Goal: Information Seeking & Learning: Learn about a topic

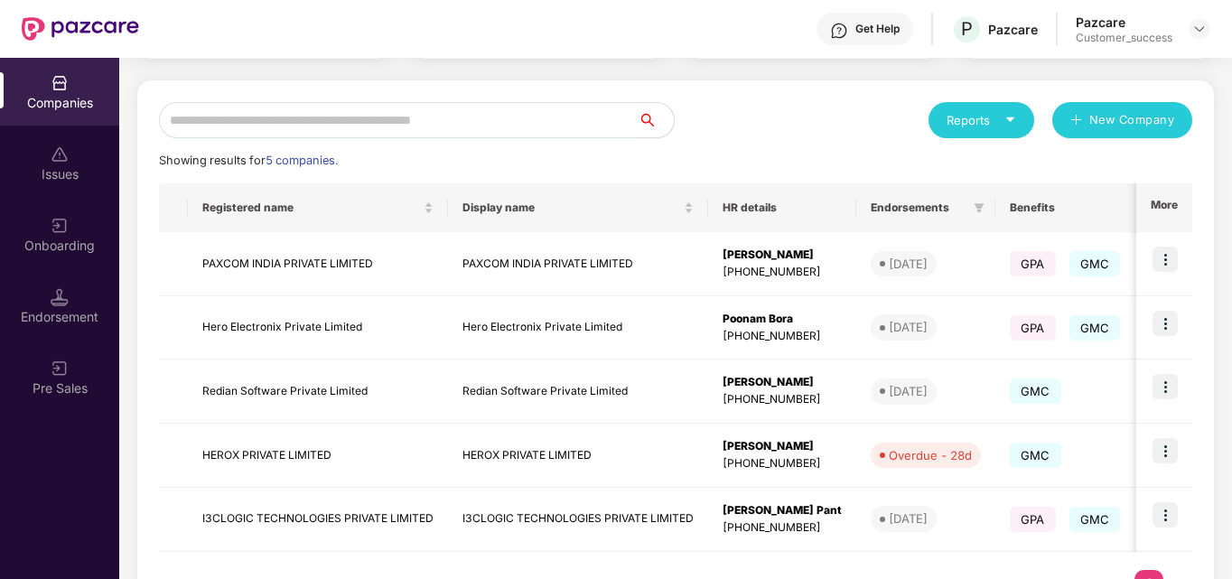
scroll to position [214, 0]
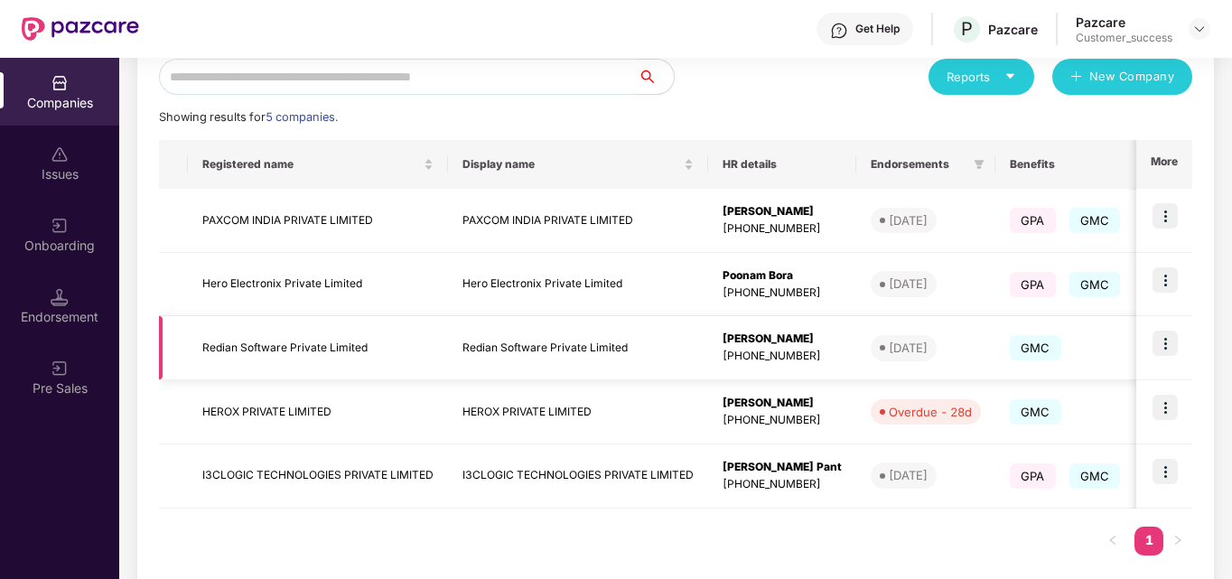
click at [931, 343] on img at bounding box center [1164, 343] width 25 height 25
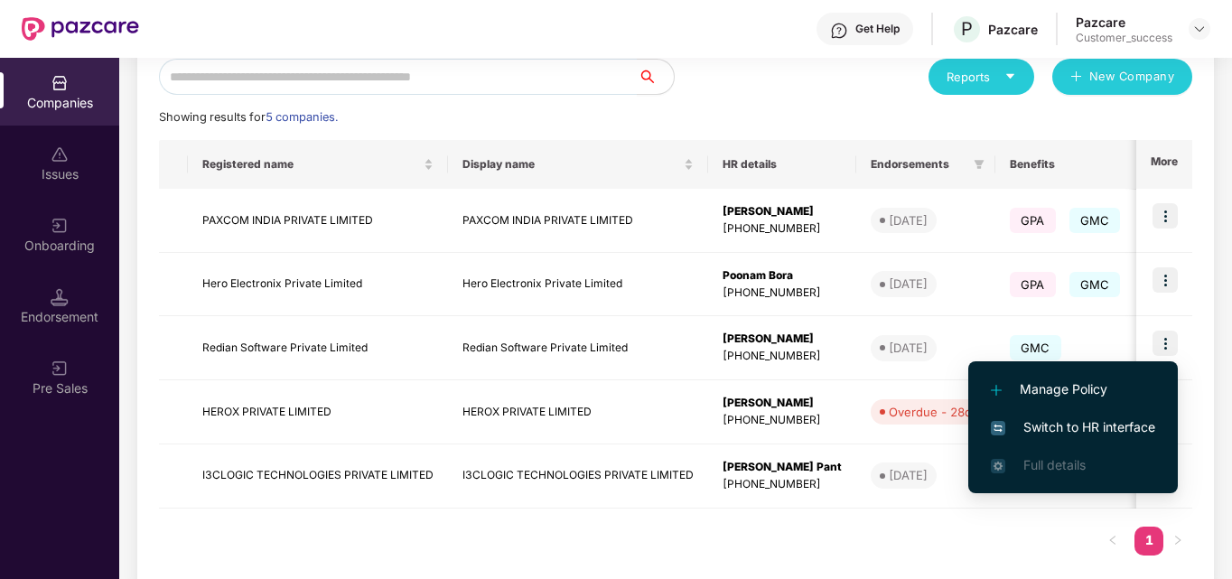
click at [931, 430] on span "Switch to HR interface" at bounding box center [1073, 427] width 164 height 20
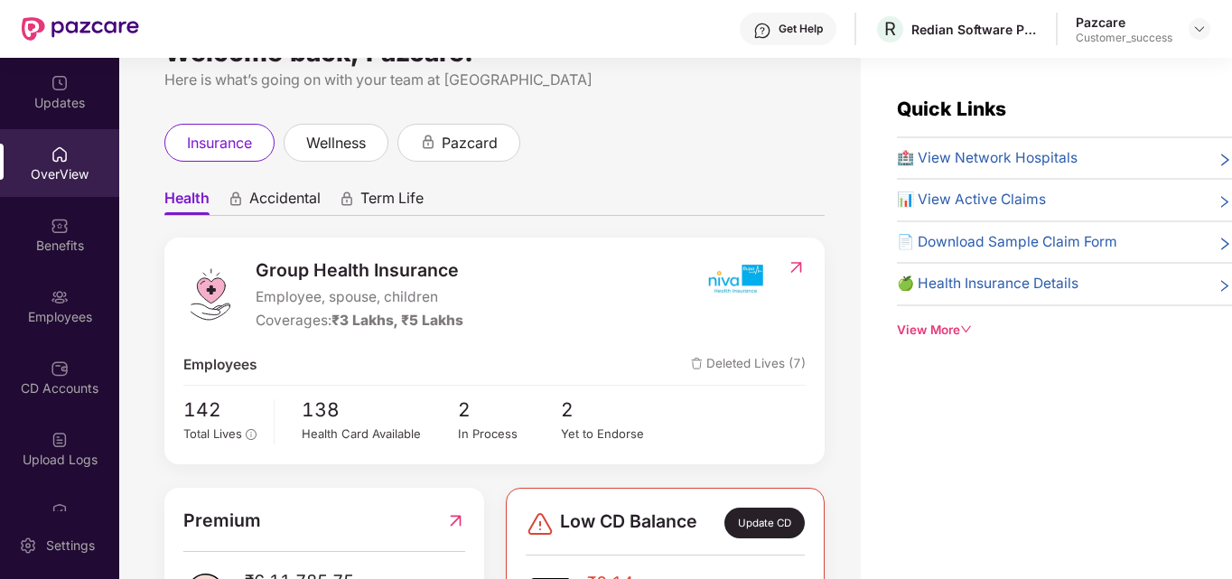
scroll to position [50, 0]
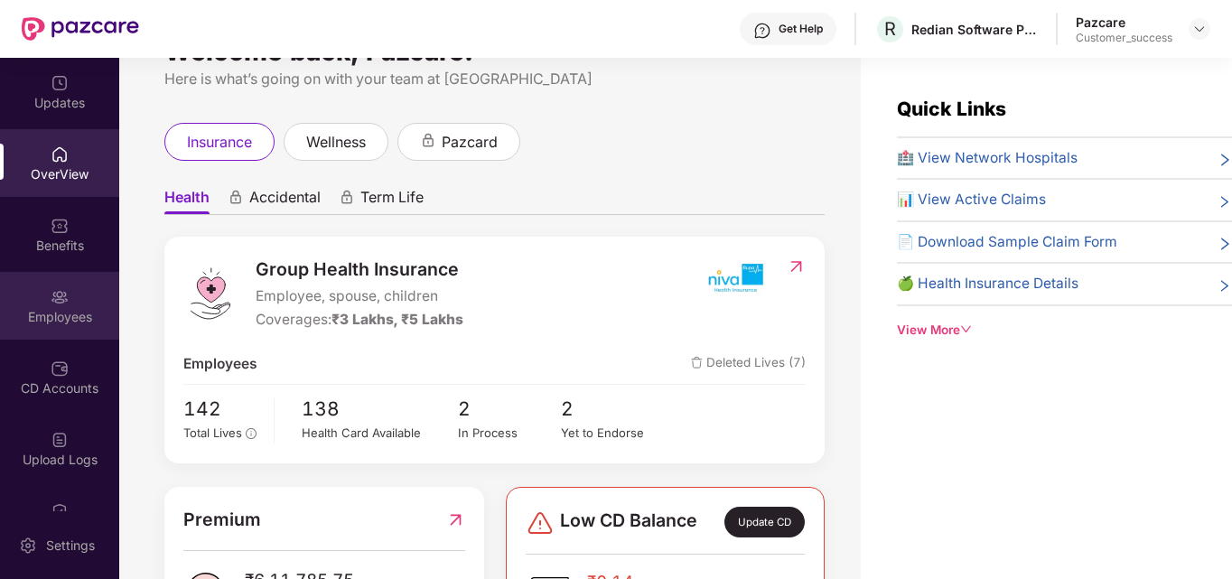
click at [54, 289] on img at bounding box center [60, 297] width 18 height 18
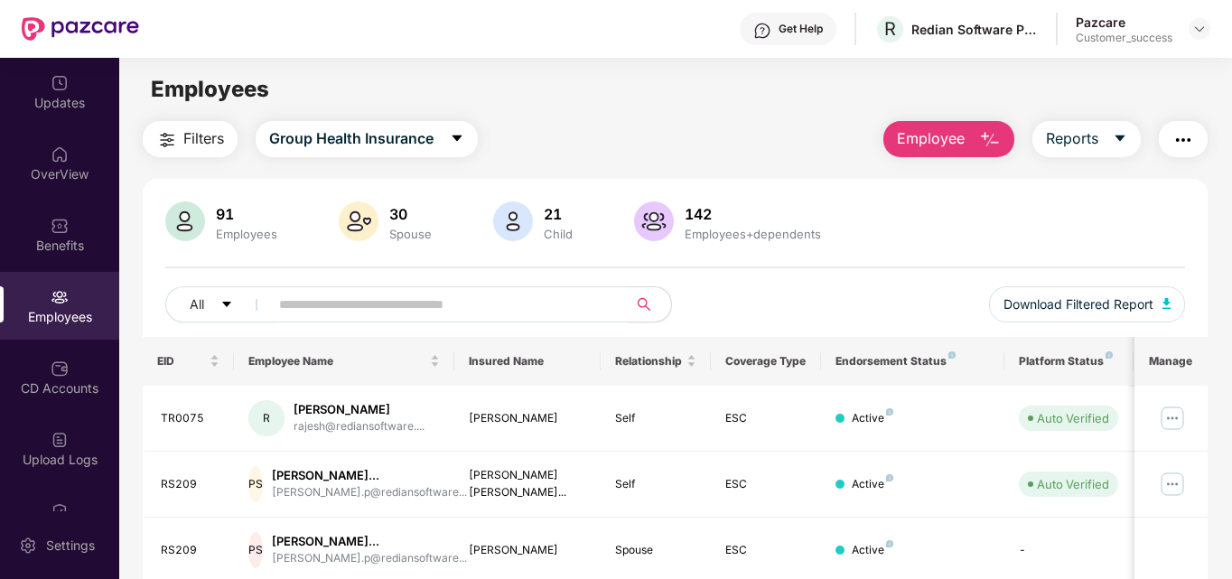
click at [298, 311] on input "text" at bounding box center [441, 304] width 324 height 27
click at [350, 310] on input "text" at bounding box center [441, 304] width 324 height 27
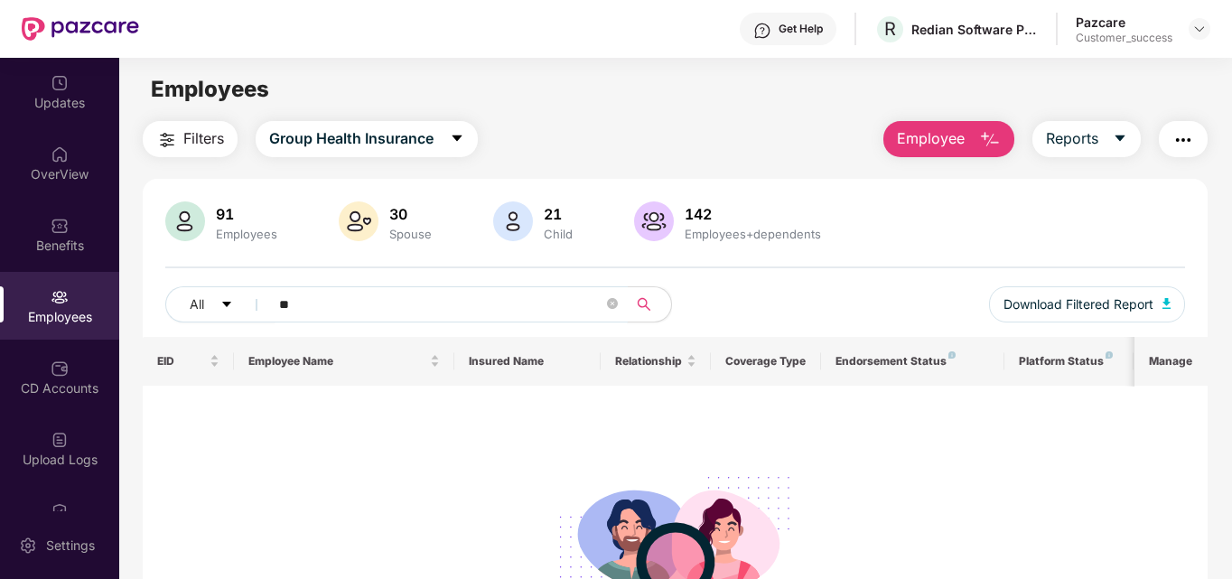
type input "*"
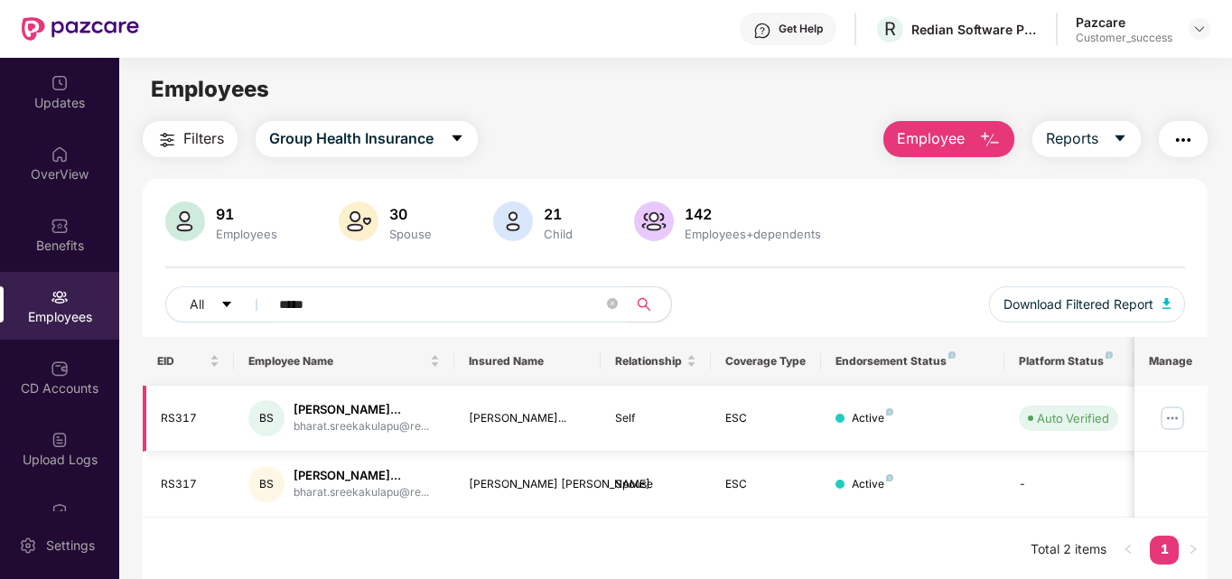
scroll to position [58, 0]
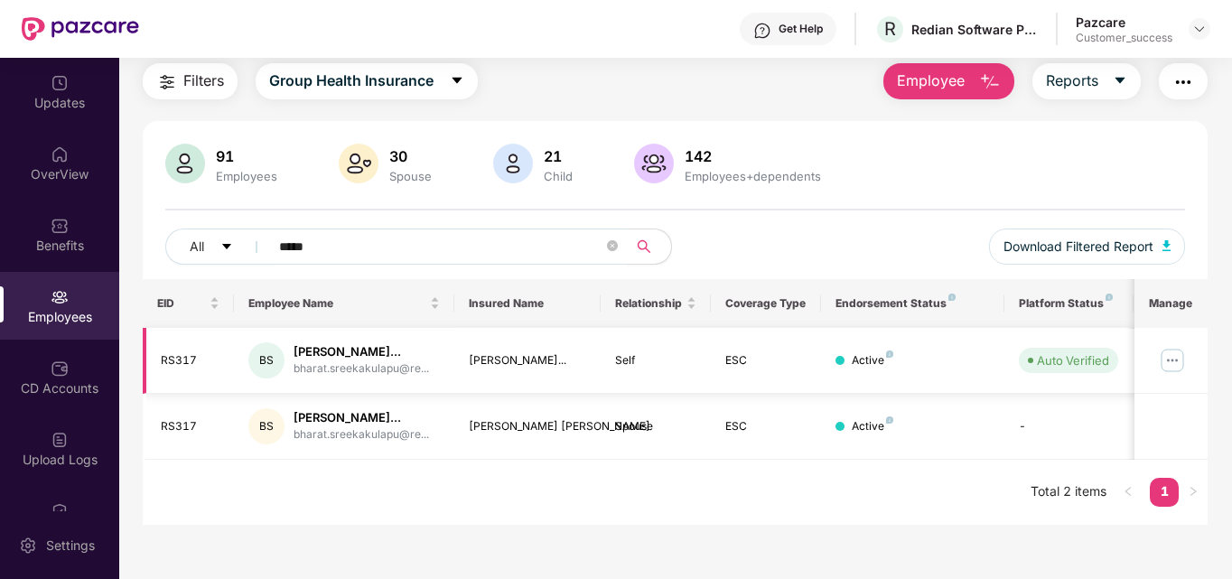
type input "*****"
click at [931, 362] on img at bounding box center [1172, 360] width 29 height 29
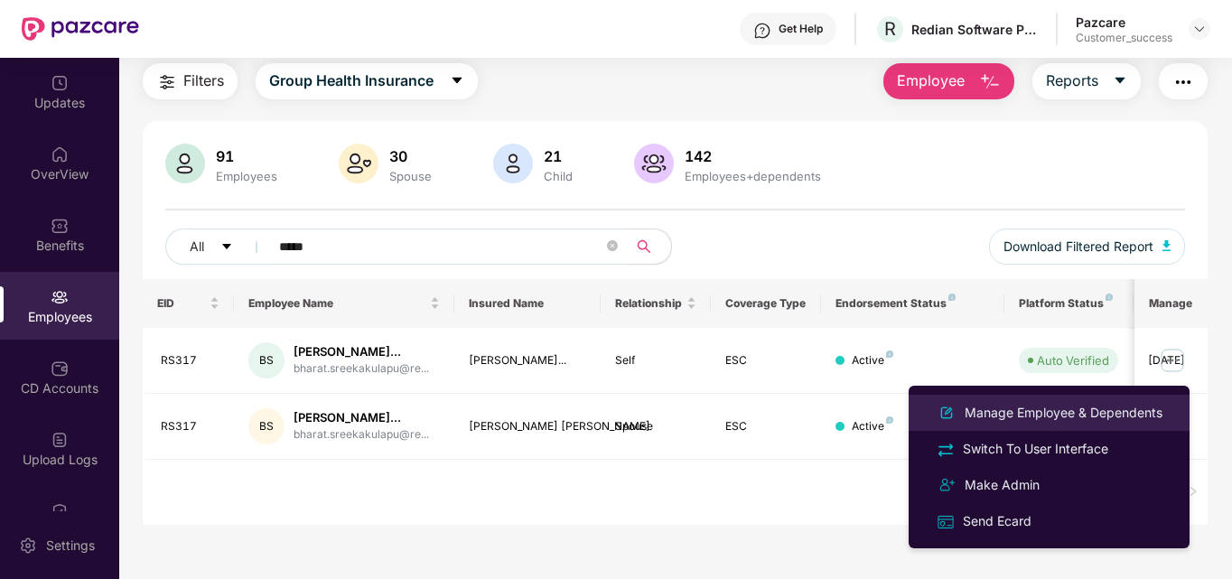
click at [931, 414] on div "Manage Employee & Dependents" at bounding box center [1063, 413] width 205 height 20
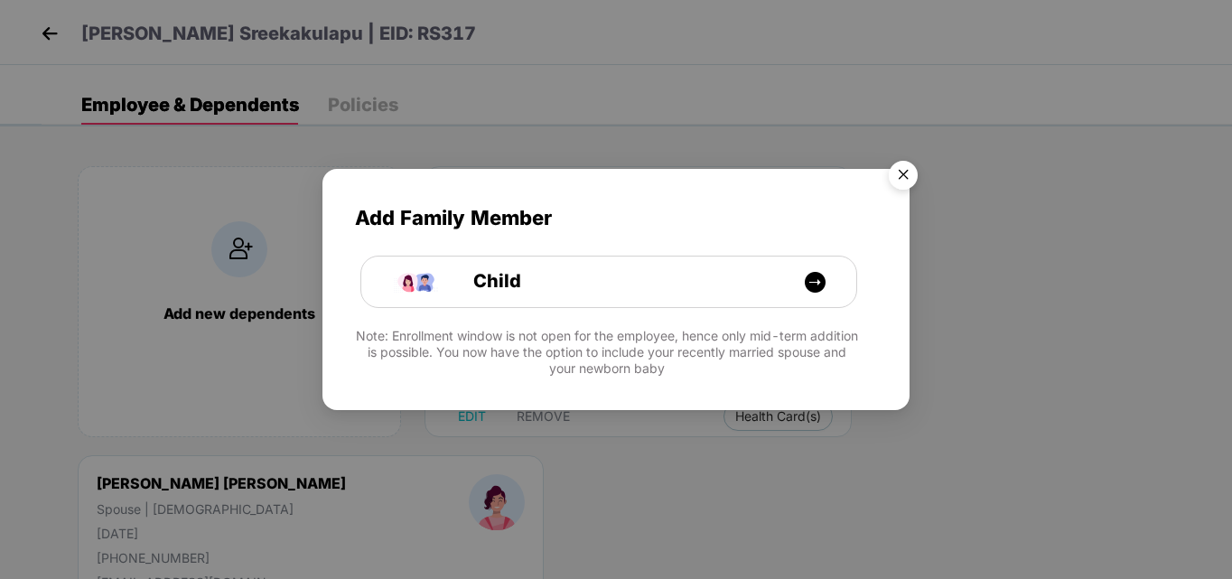
click at [900, 179] on img "Close" at bounding box center [903, 178] width 51 height 51
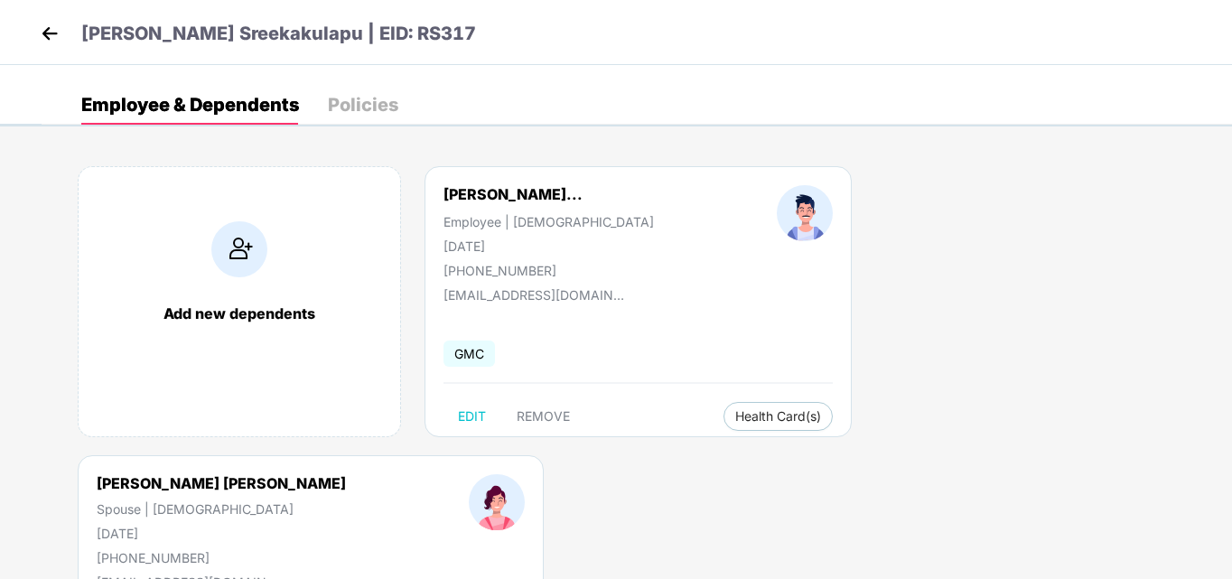
click at [344, 96] on div "Policies" at bounding box center [363, 105] width 70 height 18
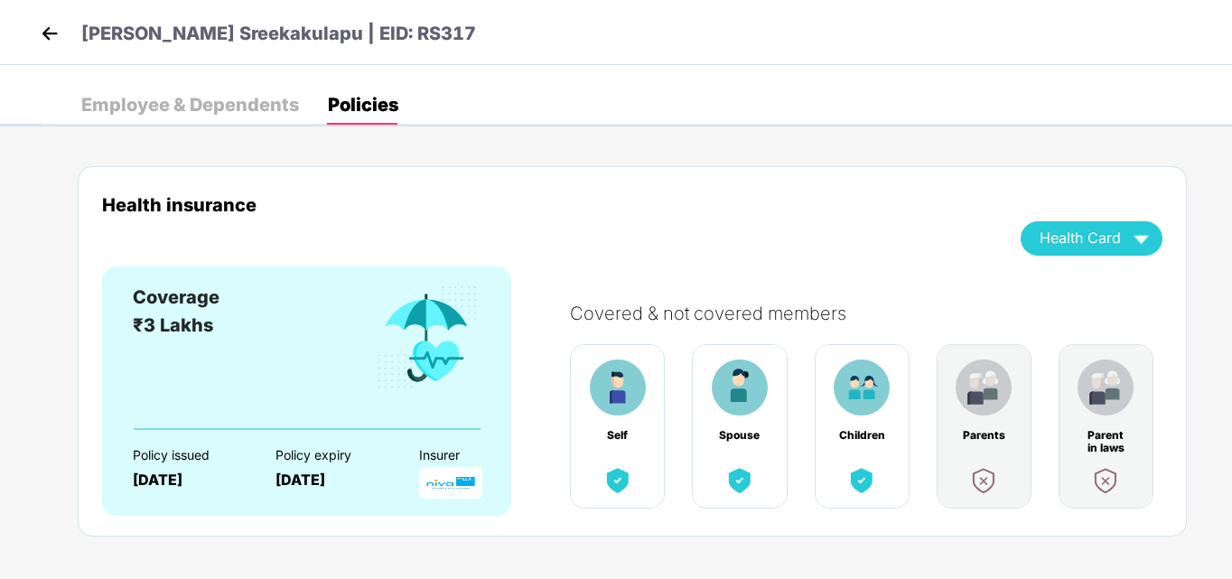
scroll to position [17, 0]
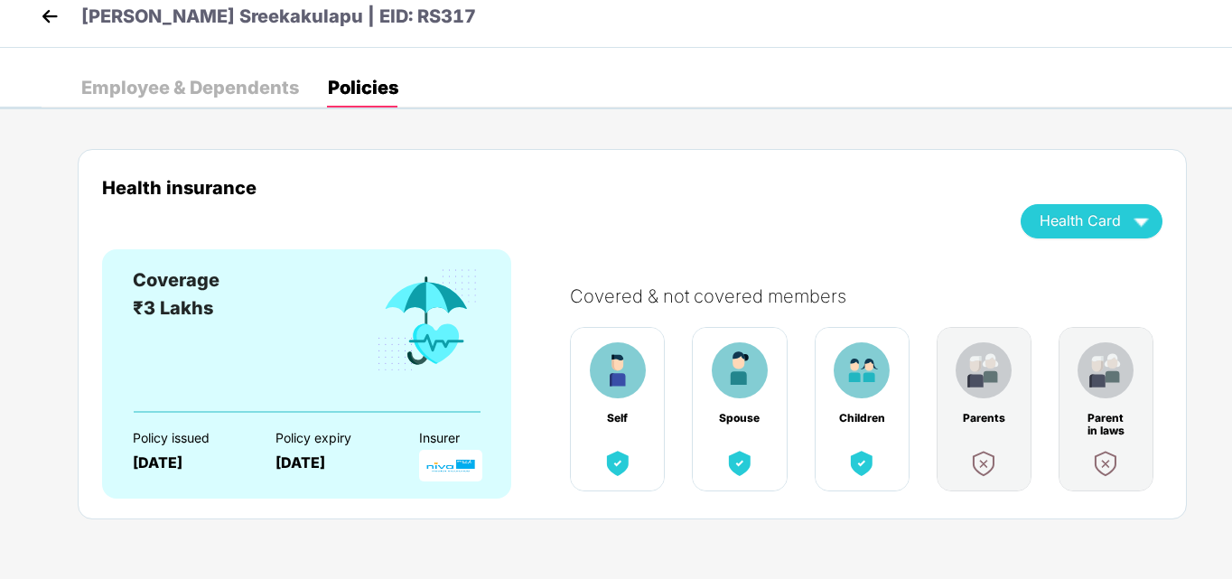
click at [52, 12] on img at bounding box center [49, 16] width 27 height 27
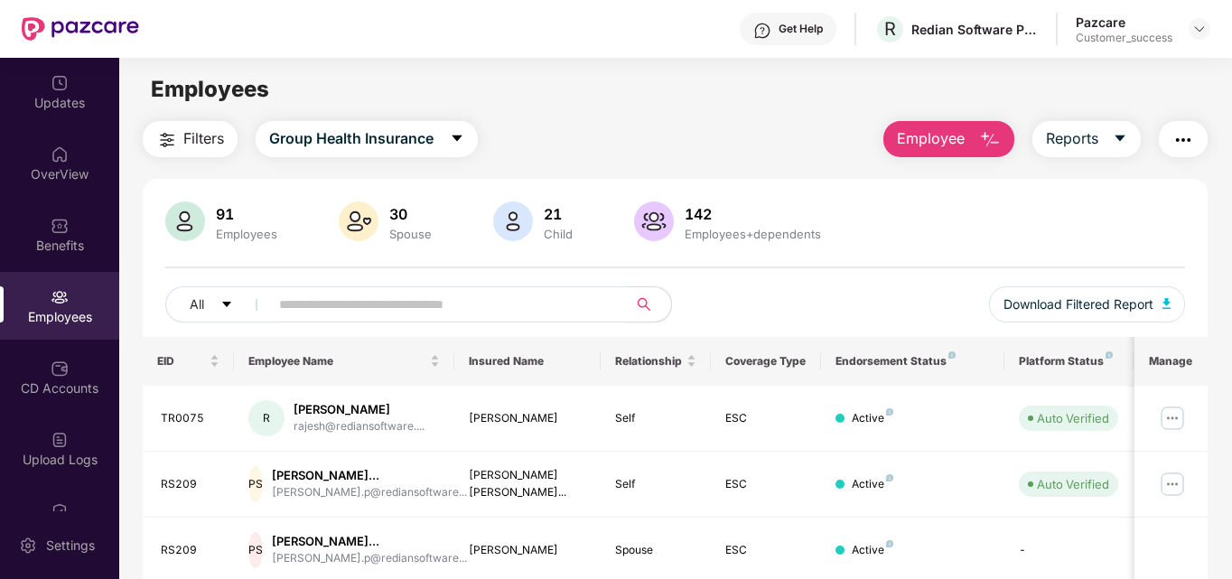
click at [475, 308] on input "text" at bounding box center [441, 304] width 324 height 27
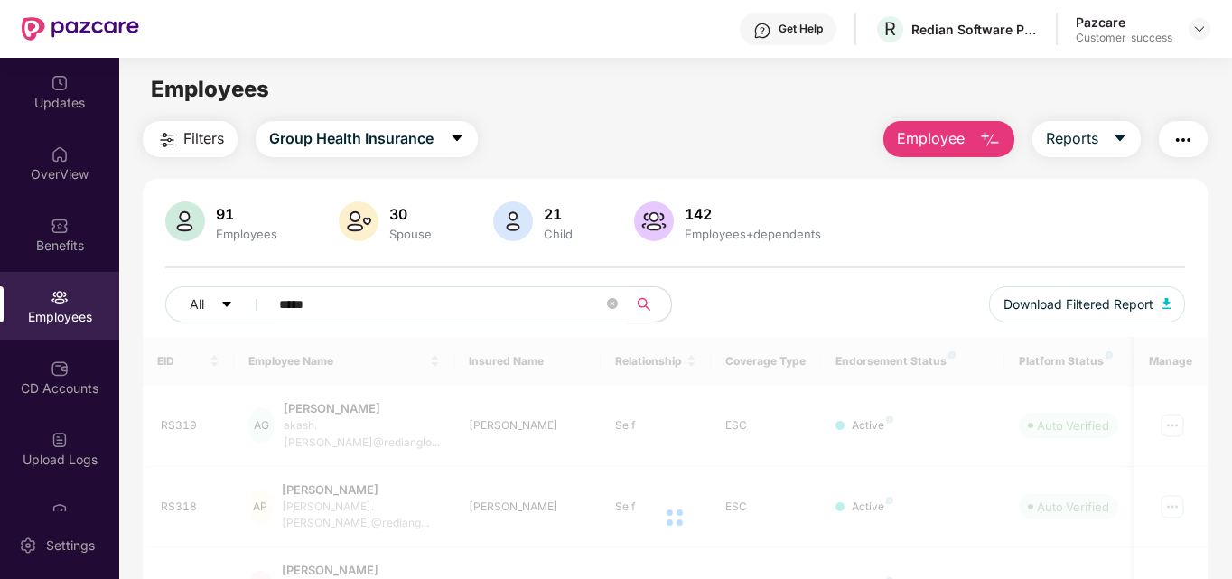
type input "*****"
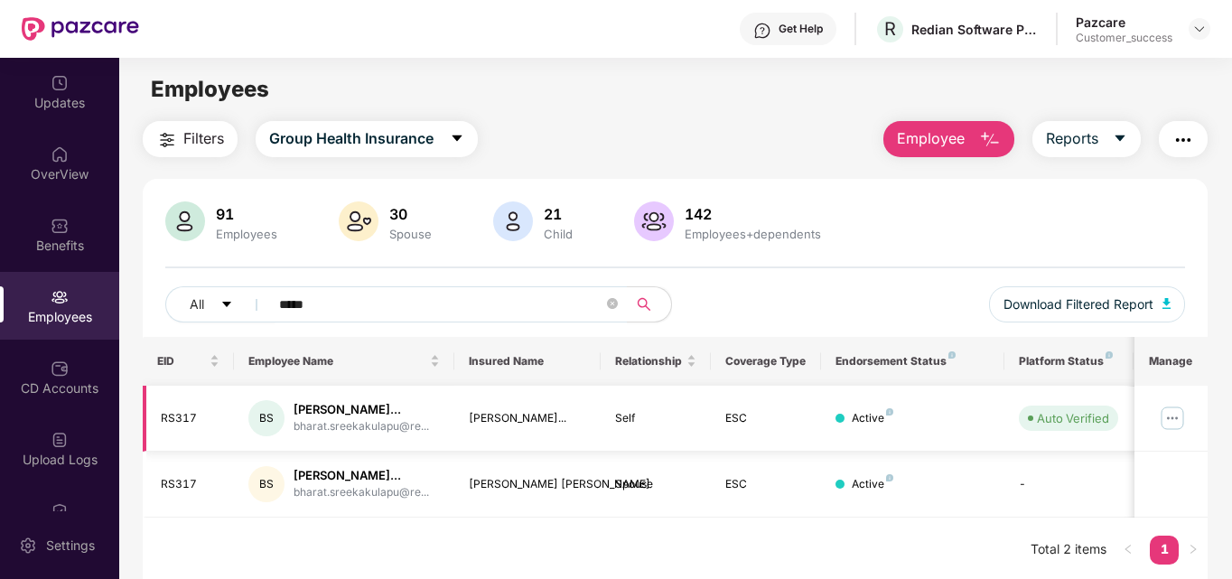
click at [931, 431] on img at bounding box center [1172, 418] width 29 height 29
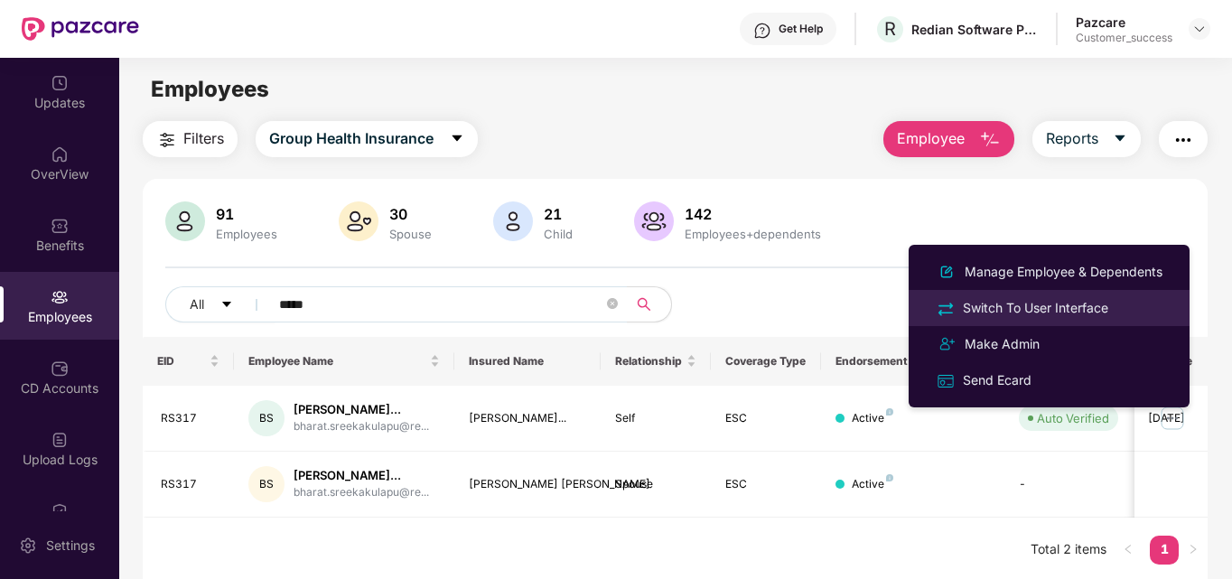
click at [931, 310] on div "Switch To User Interface" at bounding box center [1035, 308] width 153 height 20
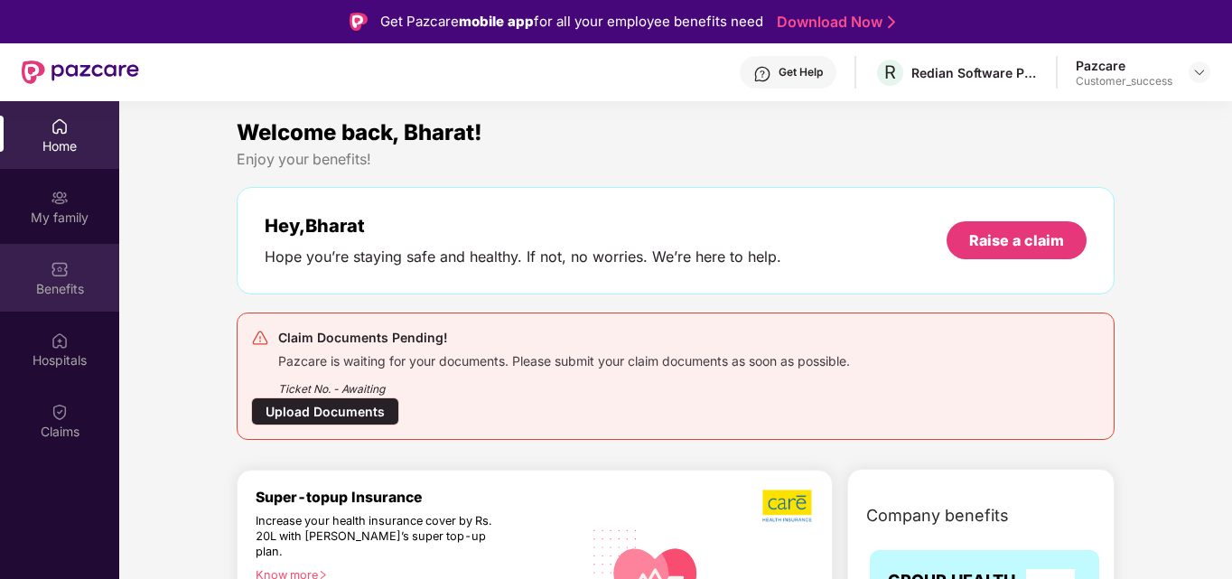
click at [69, 285] on div "Benefits" at bounding box center [59, 289] width 119 height 18
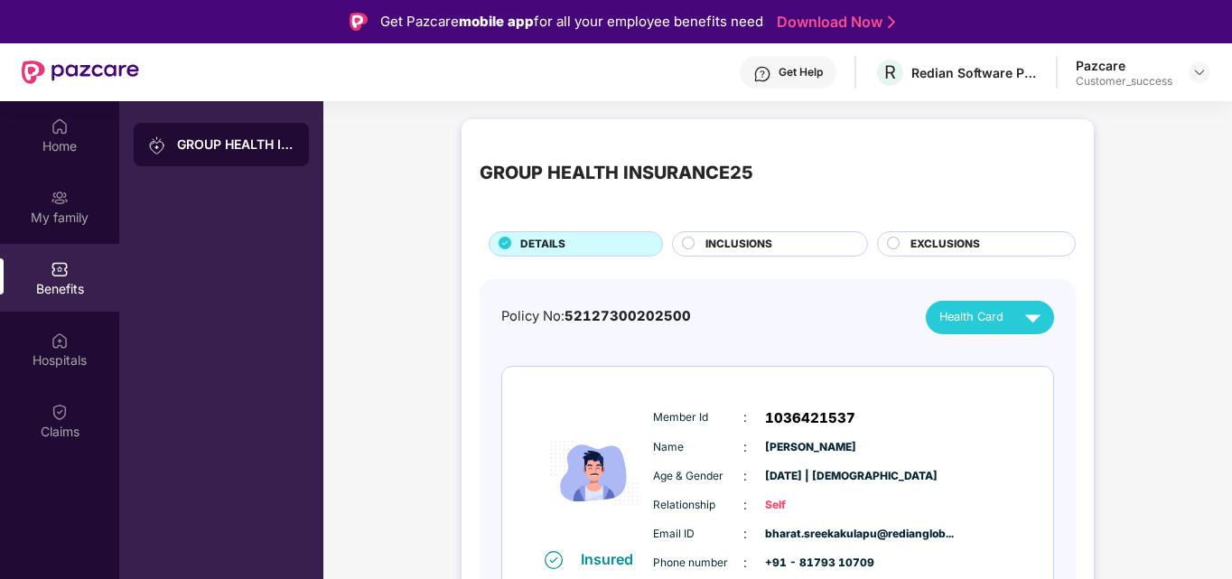
click at [704, 246] on div "INCLUSIONS" at bounding box center [777, 246] width 162 height 20
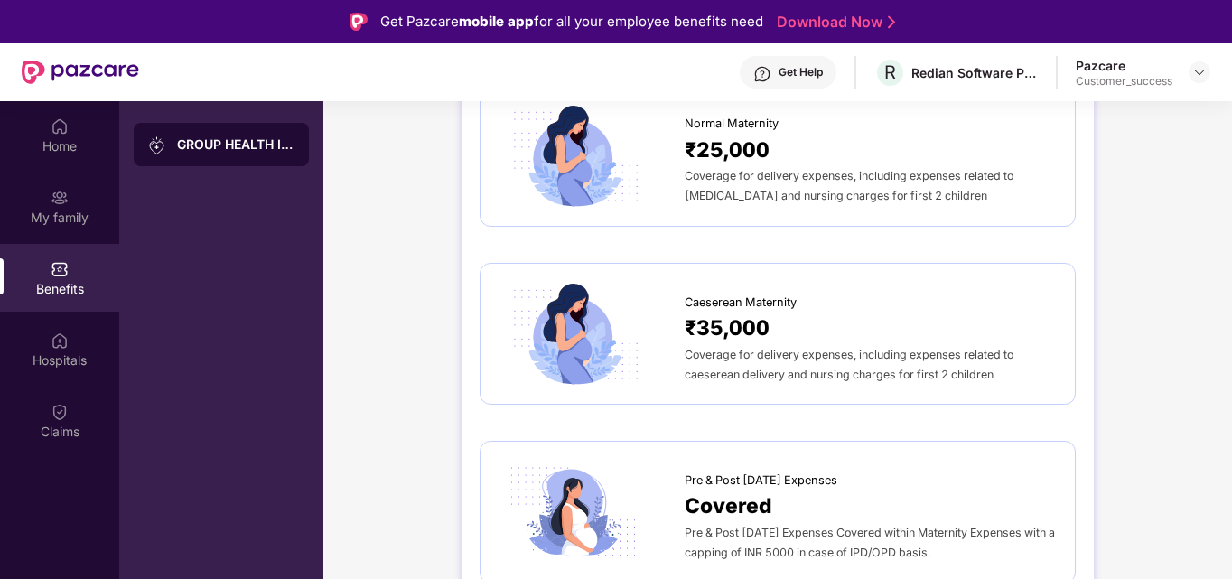
scroll to position [1955, 0]
click at [490, 322] on div "Caeserean Maternity ₹35,000 Coverage for delivery expenses, including expenses …" at bounding box center [778, 335] width 596 height 142
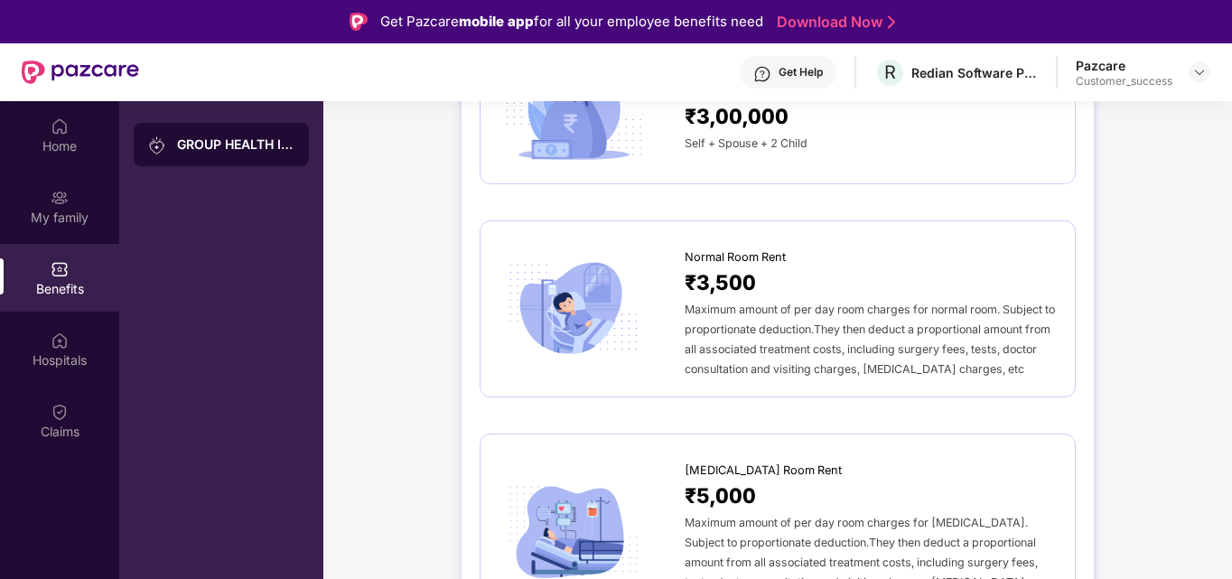
scroll to position [0, 0]
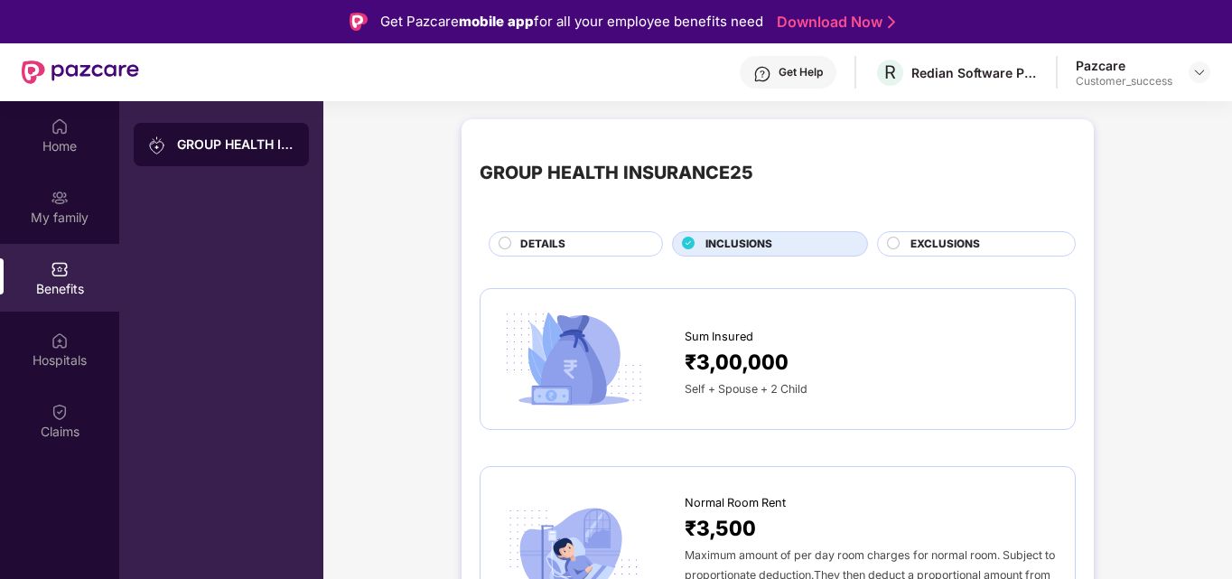
click at [567, 239] on div "DETAILS" at bounding box center [582, 246] width 142 height 20
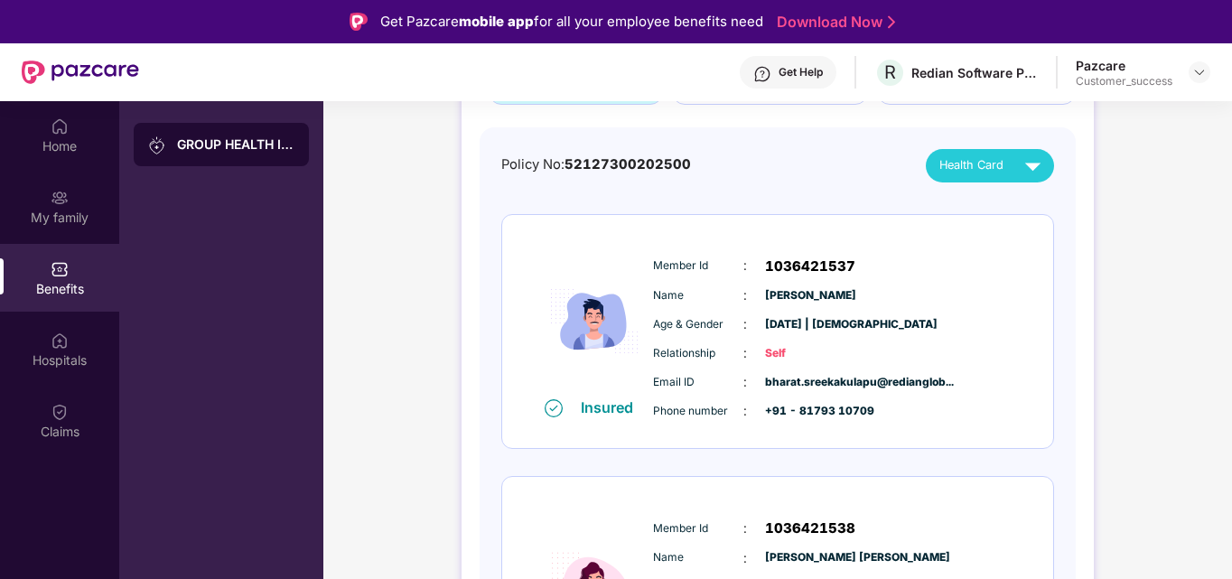
scroll to position [62, 0]
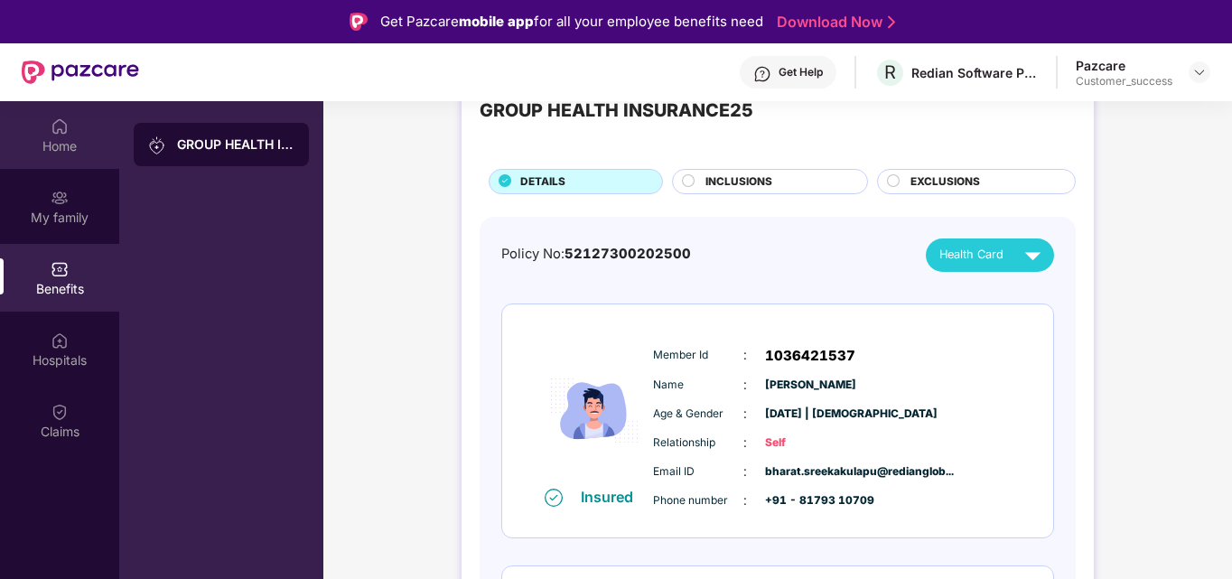
click at [62, 153] on div "Home" at bounding box center [59, 146] width 119 height 18
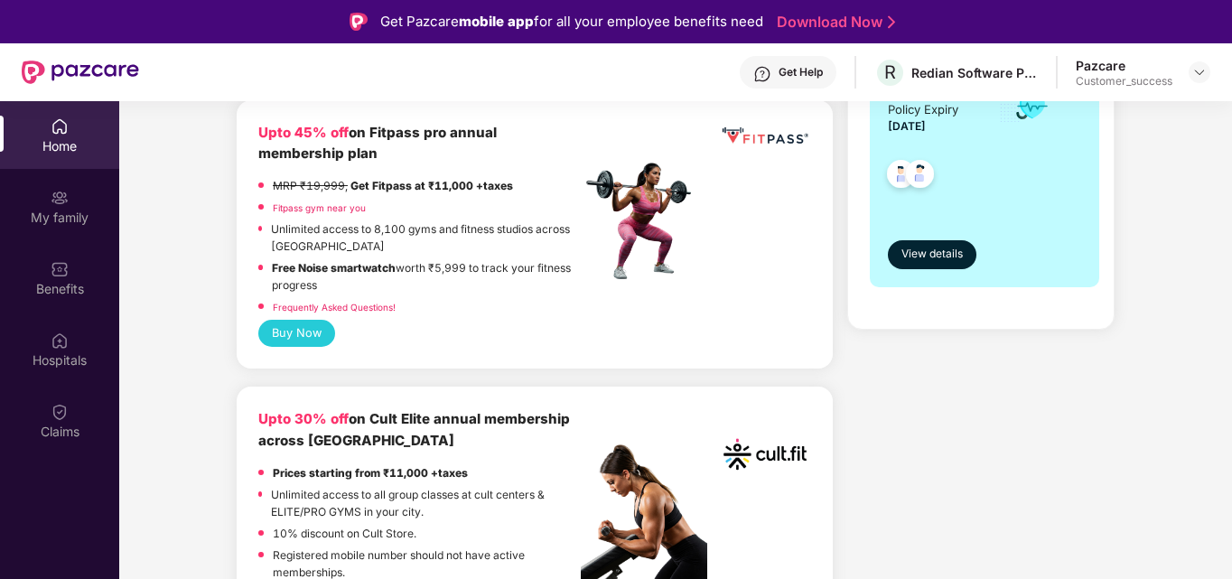
scroll to position [637, 0]
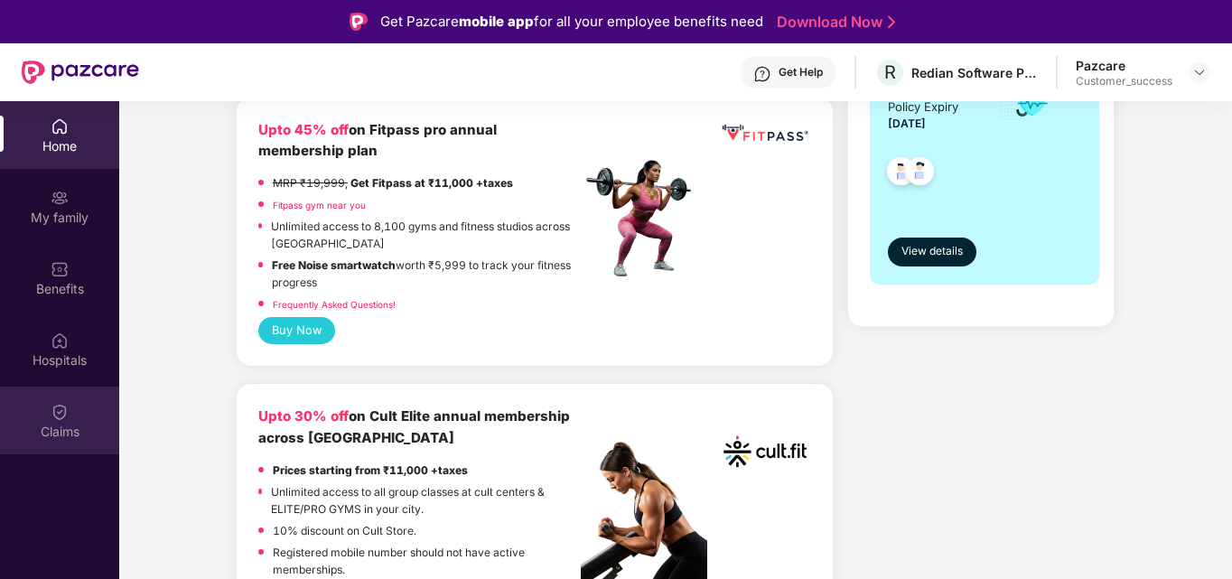
click at [62, 417] on img at bounding box center [60, 412] width 18 height 18
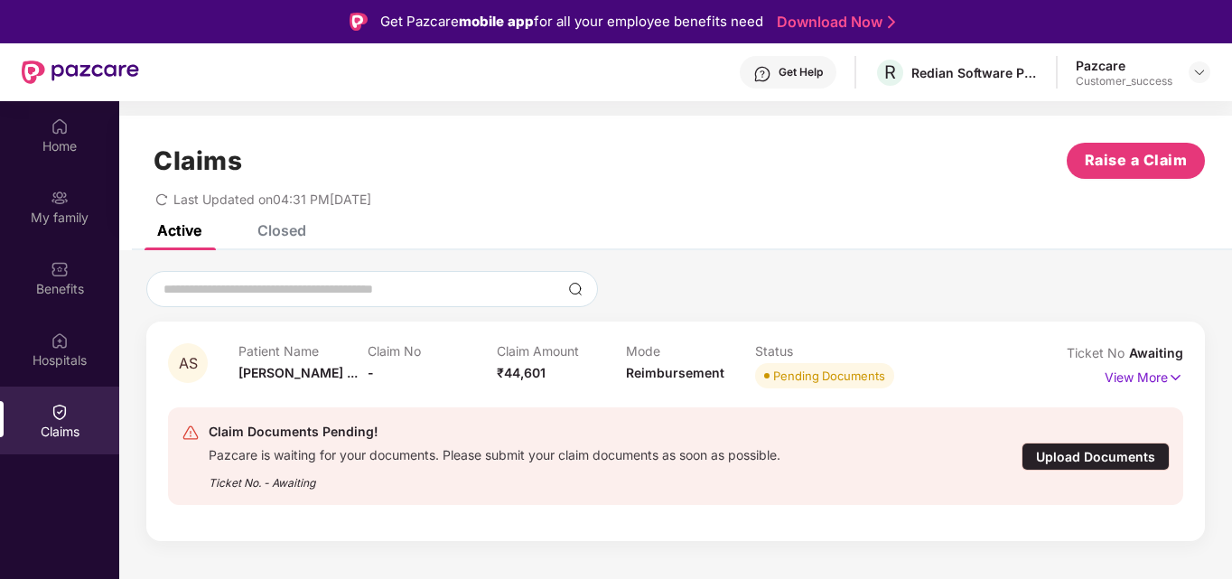
scroll to position [101, 0]
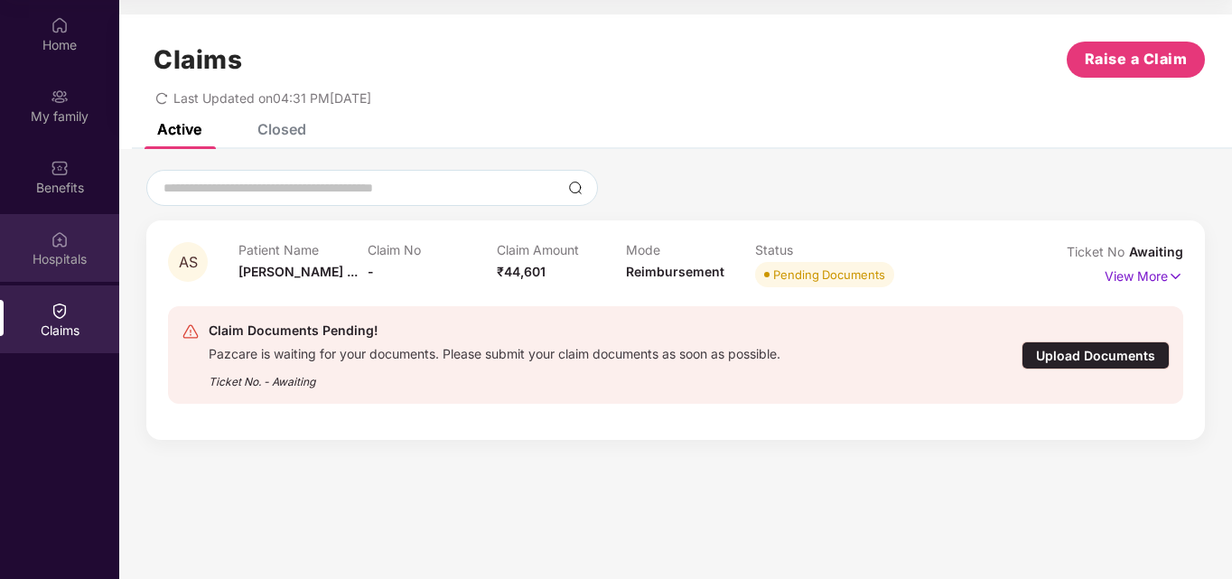
click at [66, 244] on img at bounding box center [60, 239] width 18 height 18
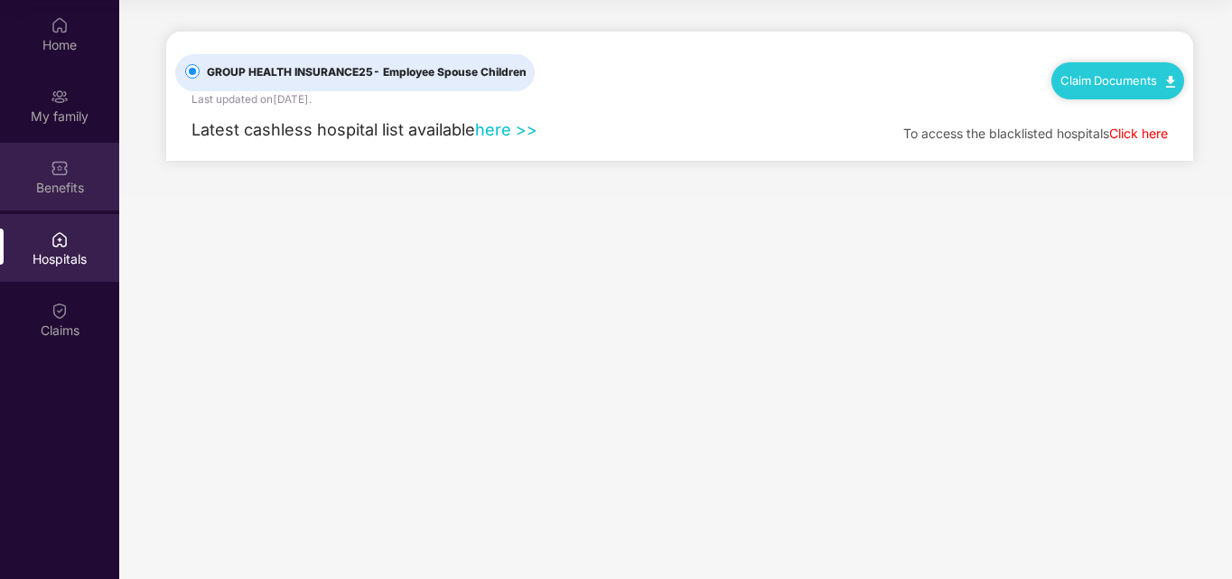
click at [73, 173] on div "Benefits" at bounding box center [59, 177] width 119 height 68
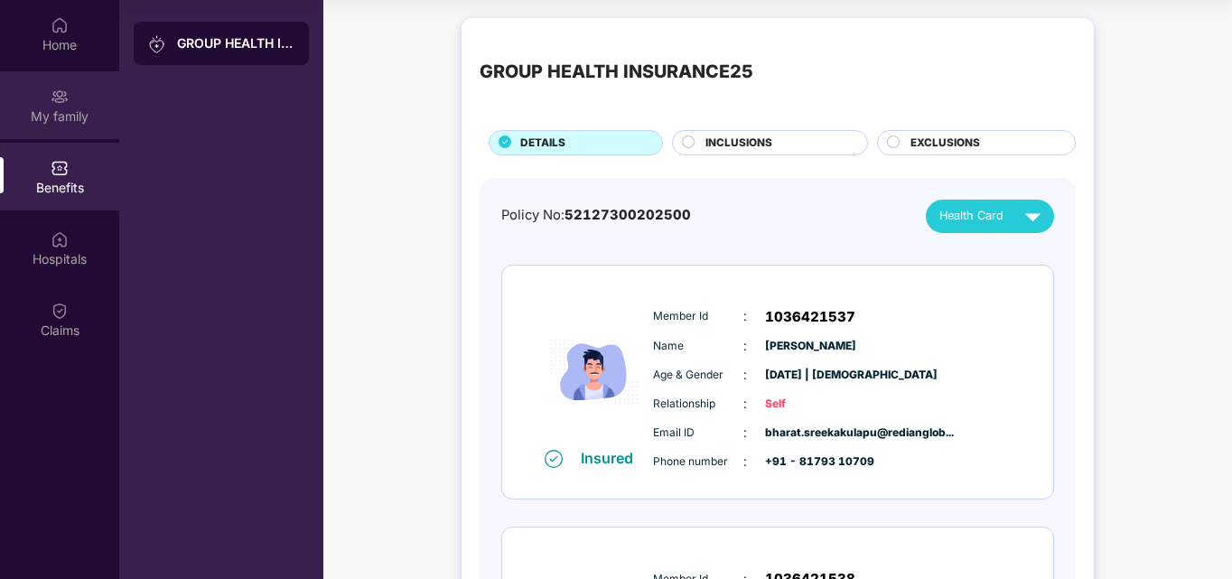
click at [79, 115] on div "My family" at bounding box center [59, 116] width 119 height 18
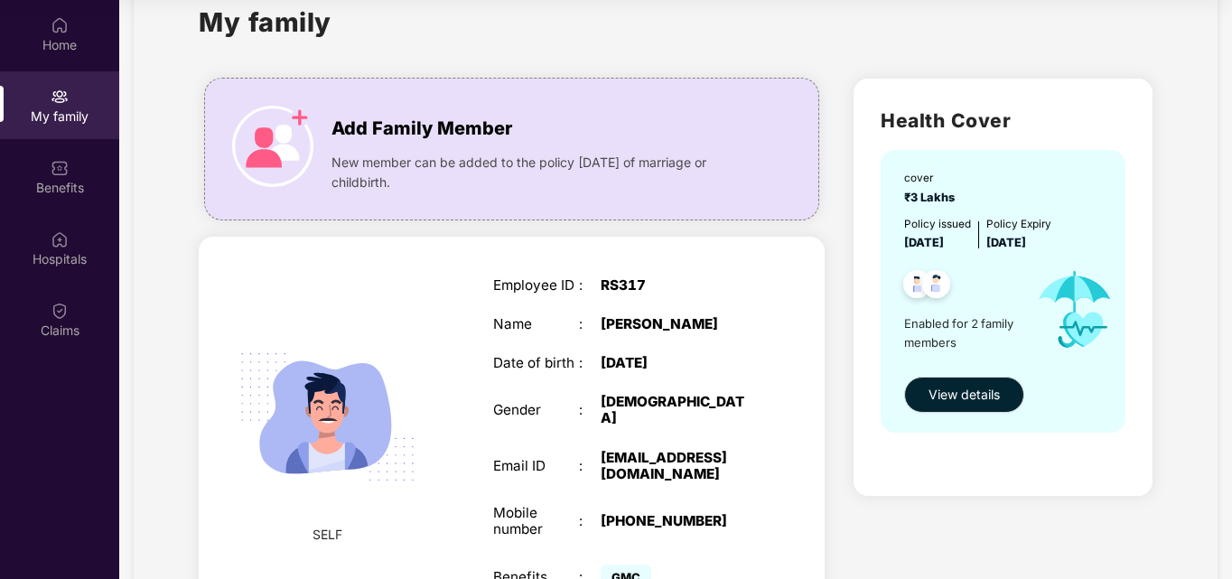
scroll to position [0, 0]
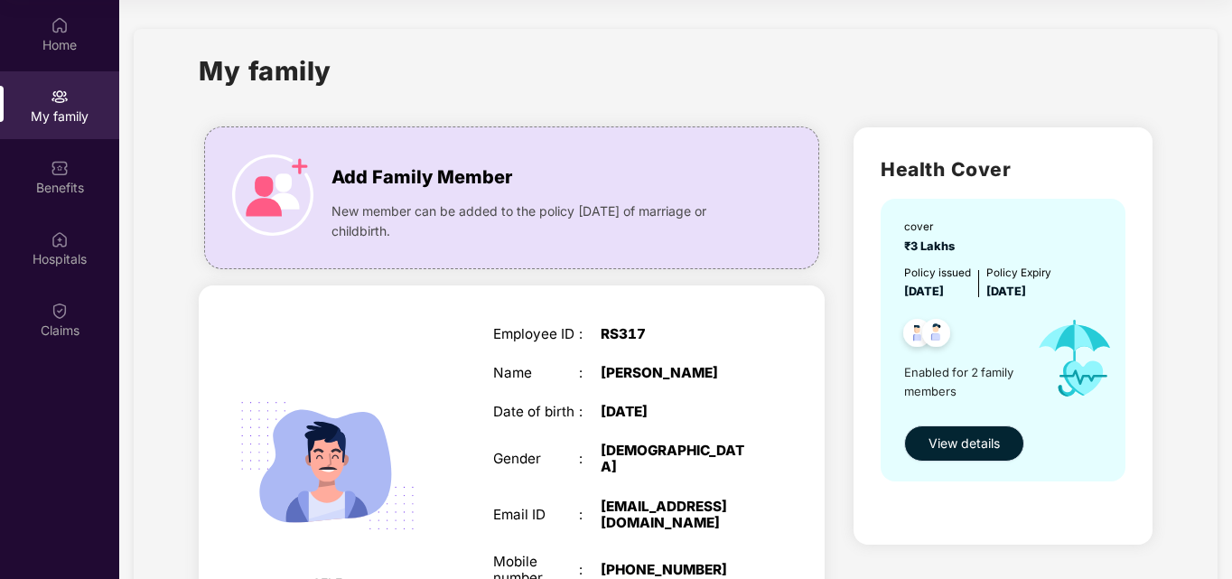
click at [931, 454] on button "View details" at bounding box center [964, 443] width 120 height 36
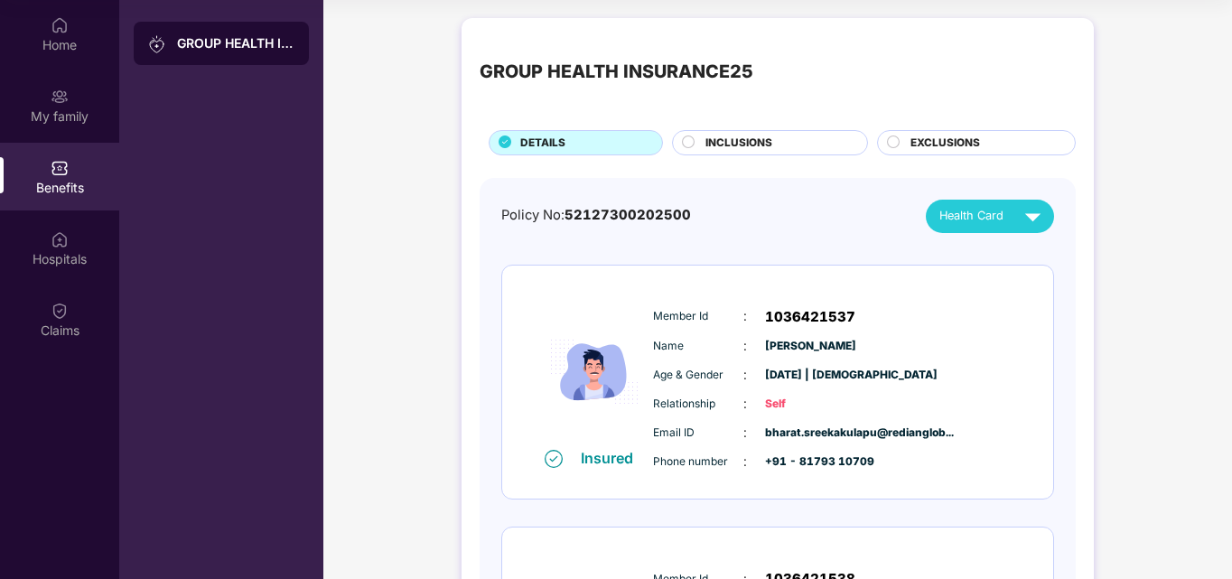
scroll to position [1, 0]
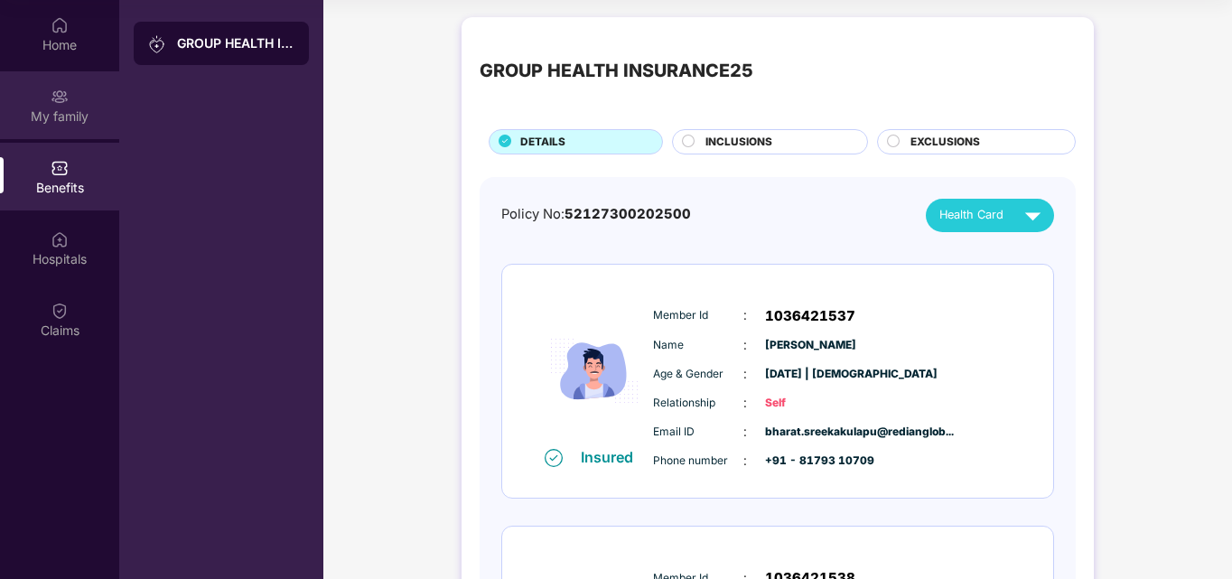
click at [74, 112] on div "My family" at bounding box center [59, 116] width 119 height 18
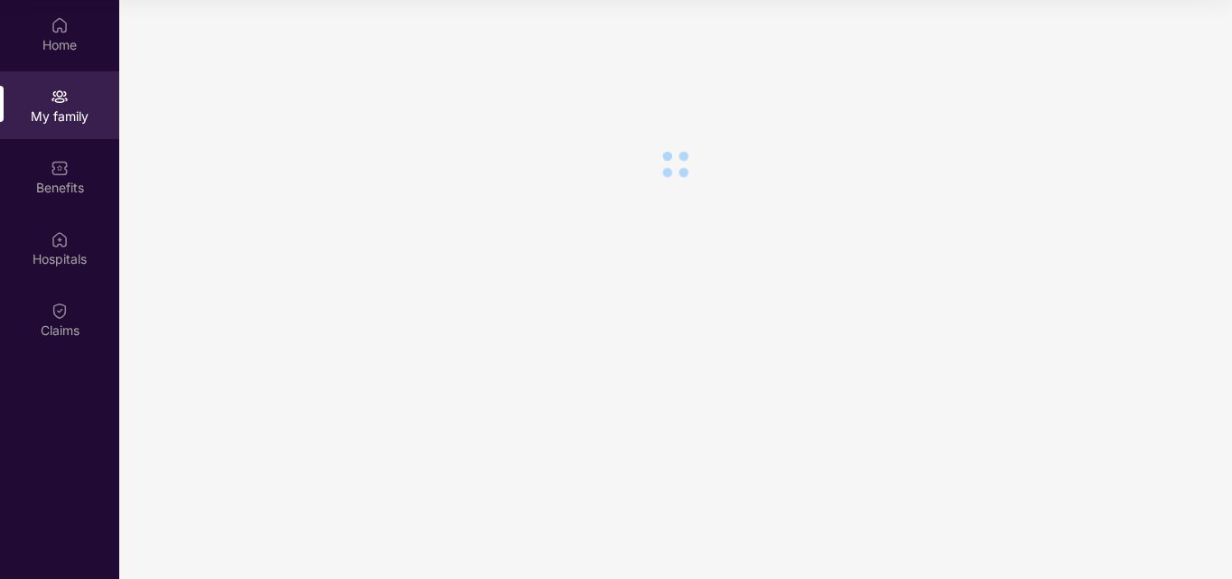
scroll to position [0, 0]
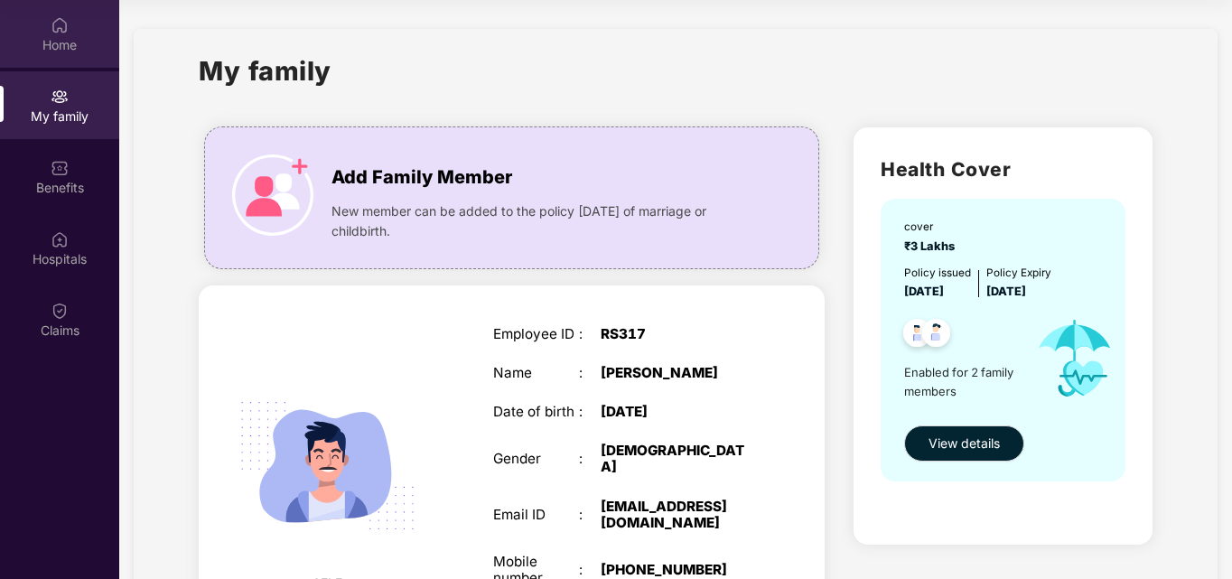
click at [71, 33] on div "Home" at bounding box center [59, 34] width 119 height 68
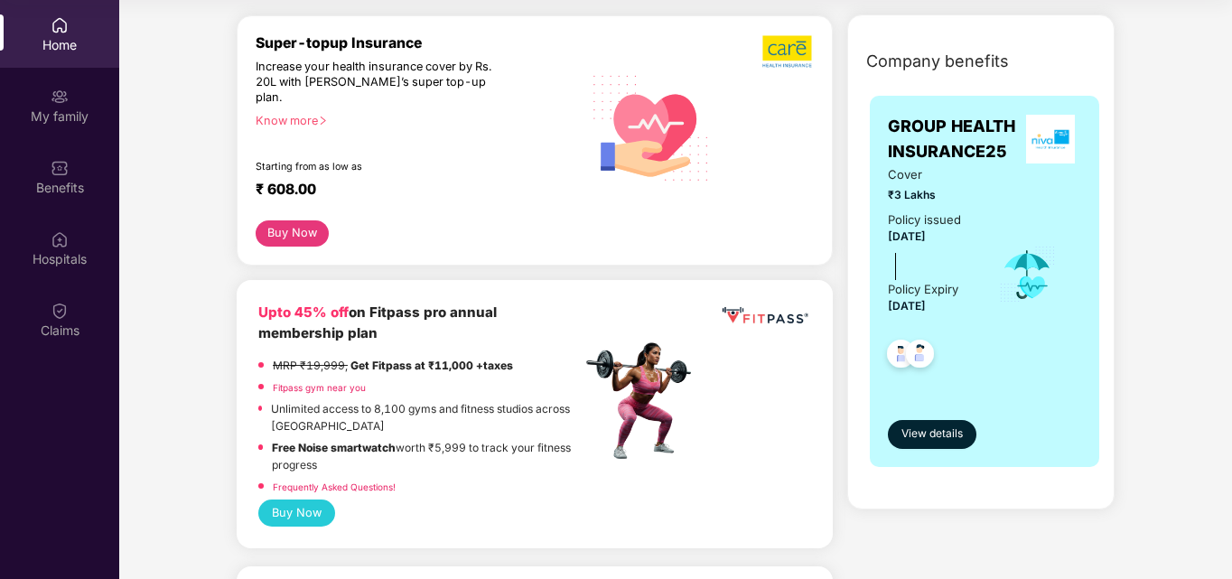
scroll to position [354, 0]
click at [931, 434] on span "View details" at bounding box center [931, 432] width 61 height 17
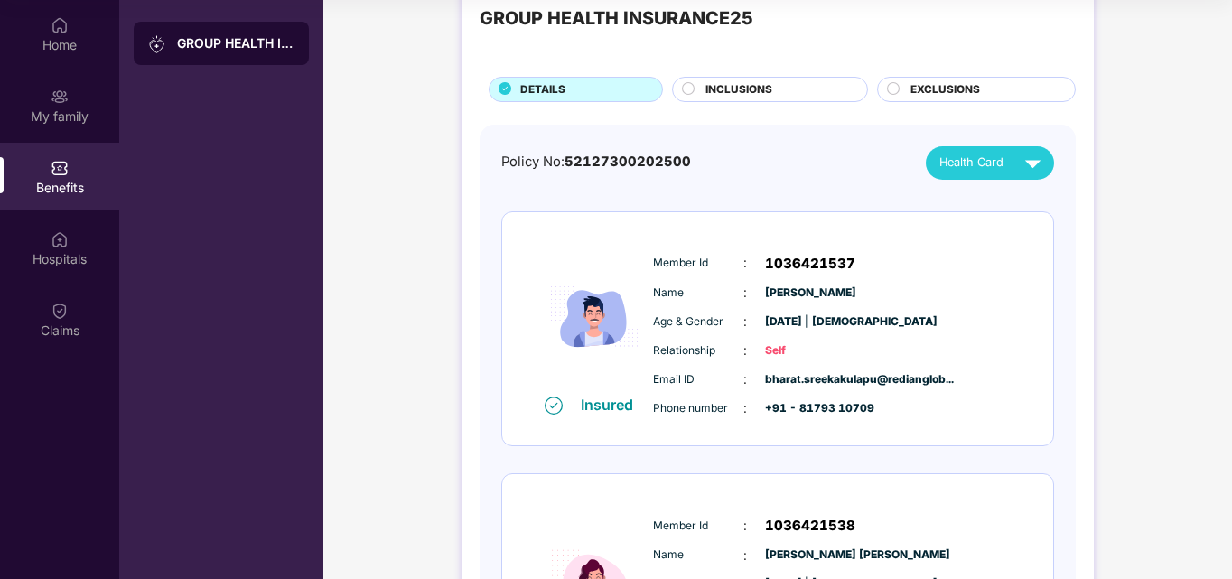
scroll to position [0, 0]
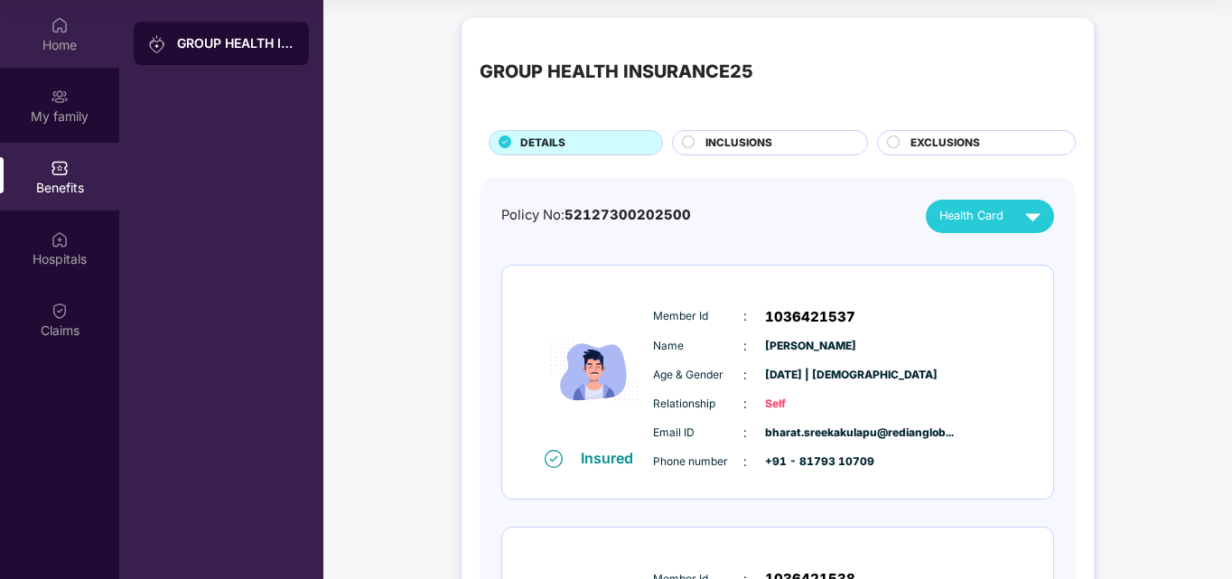
click at [70, 36] on div "Home" at bounding box center [59, 45] width 119 height 18
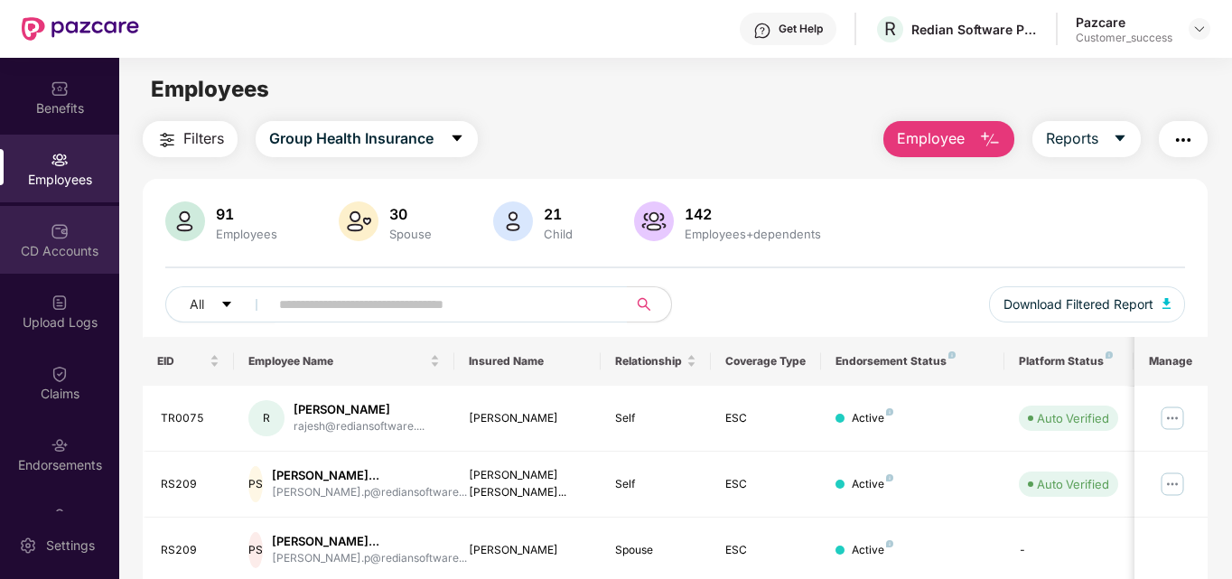
scroll to position [145, 0]
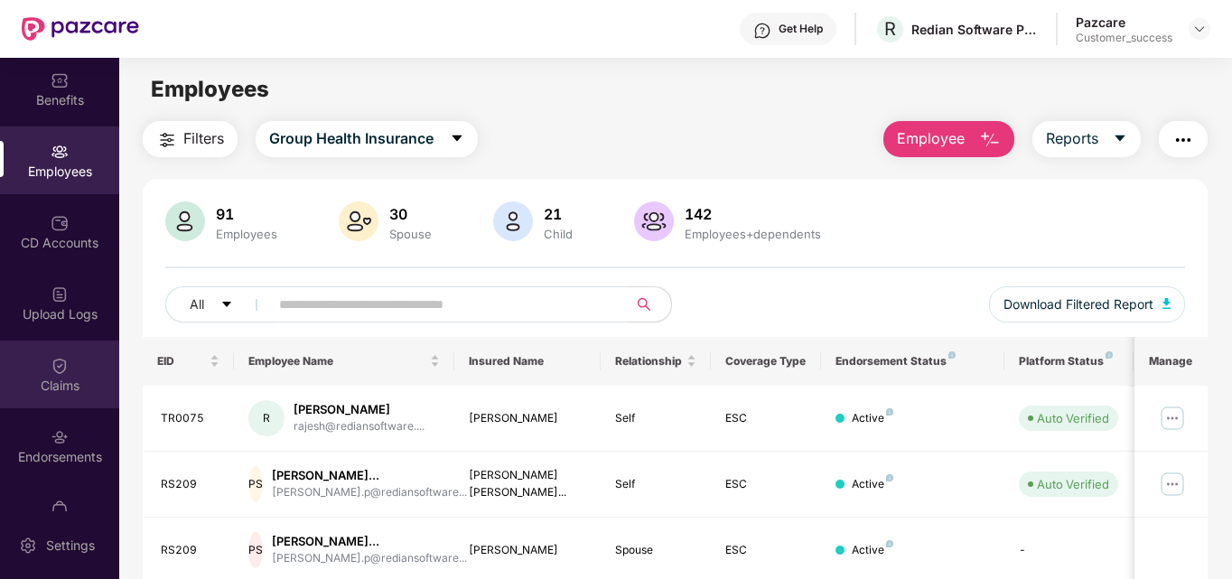
click at [51, 369] on img at bounding box center [60, 366] width 18 height 18
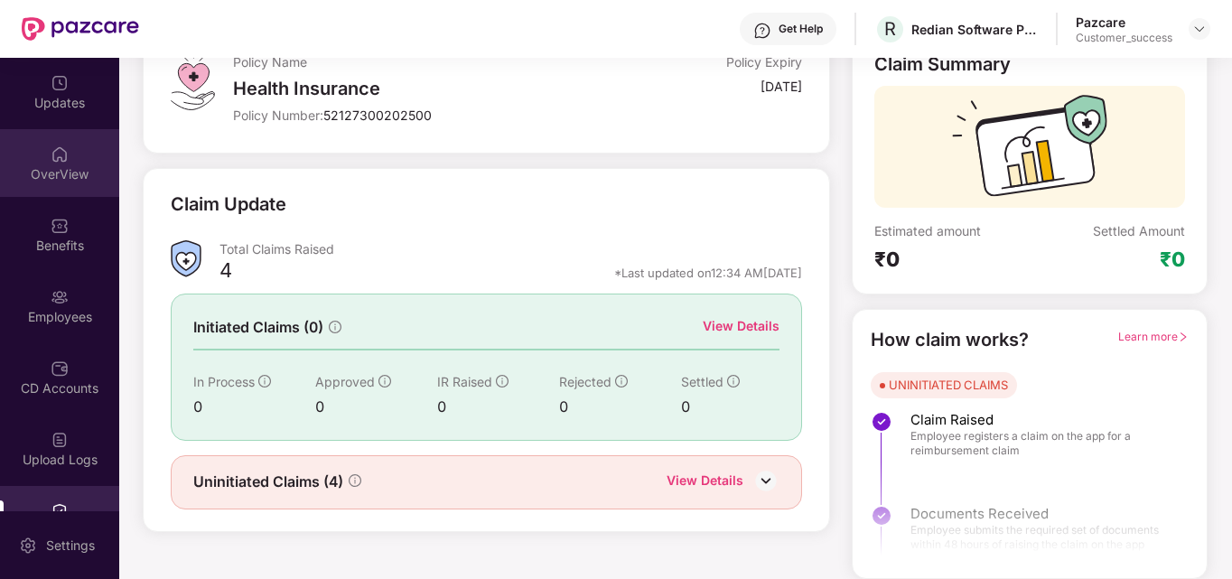
click at [52, 183] on div "OverView" at bounding box center [59, 163] width 119 height 68
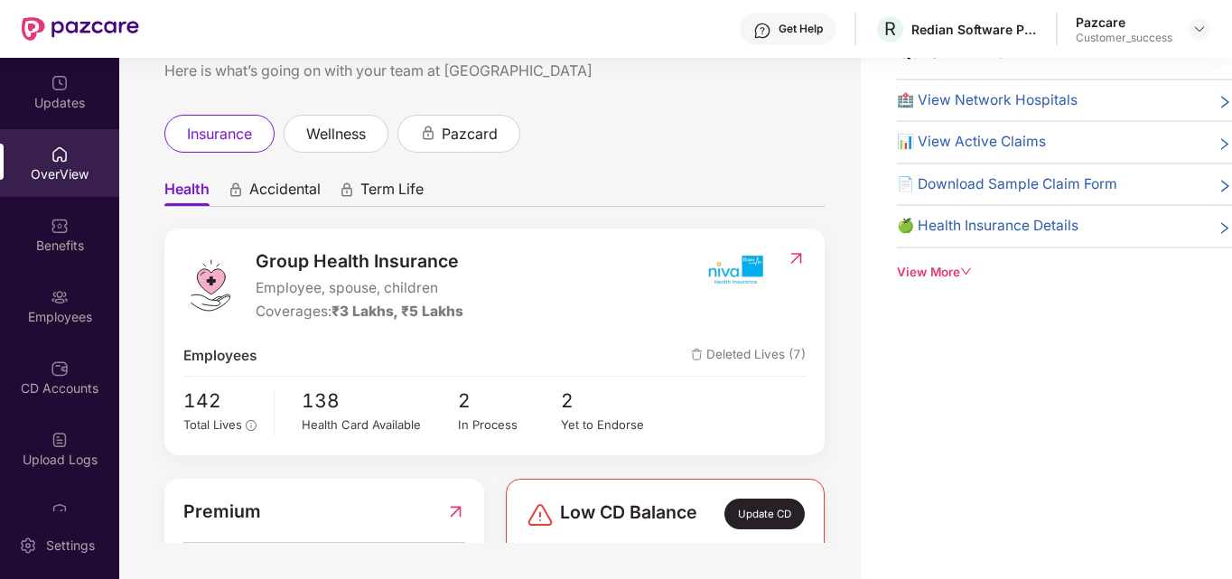
click at [966, 275] on icon "down" at bounding box center [966, 272] width 13 height 13
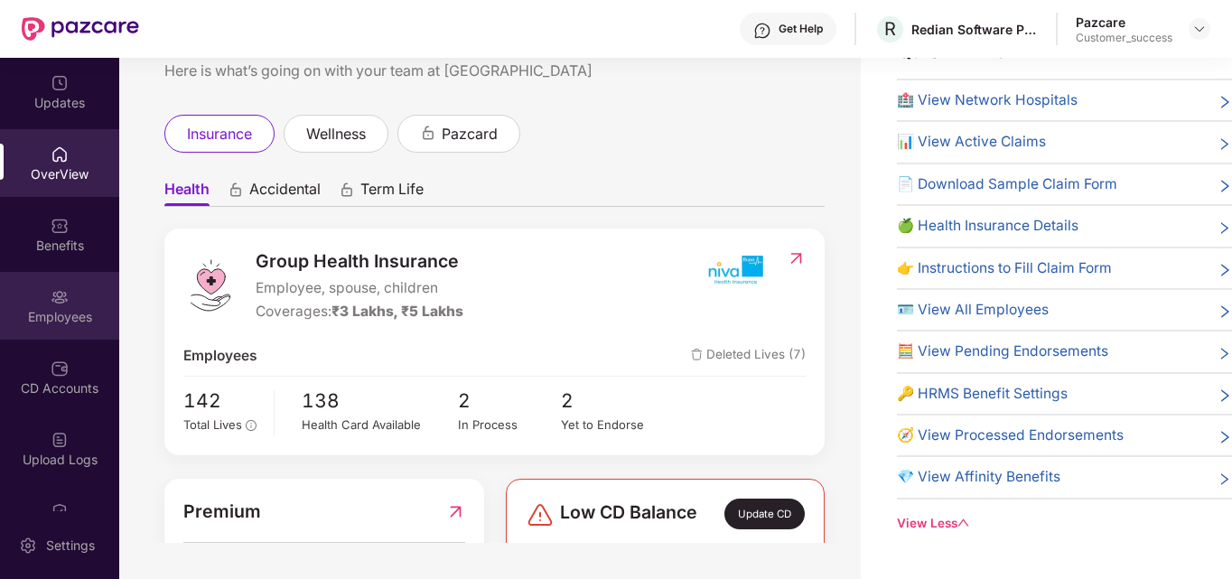
click at [68, 300] on div "Employees" at bounding box center [59, 306] width 119 height 68
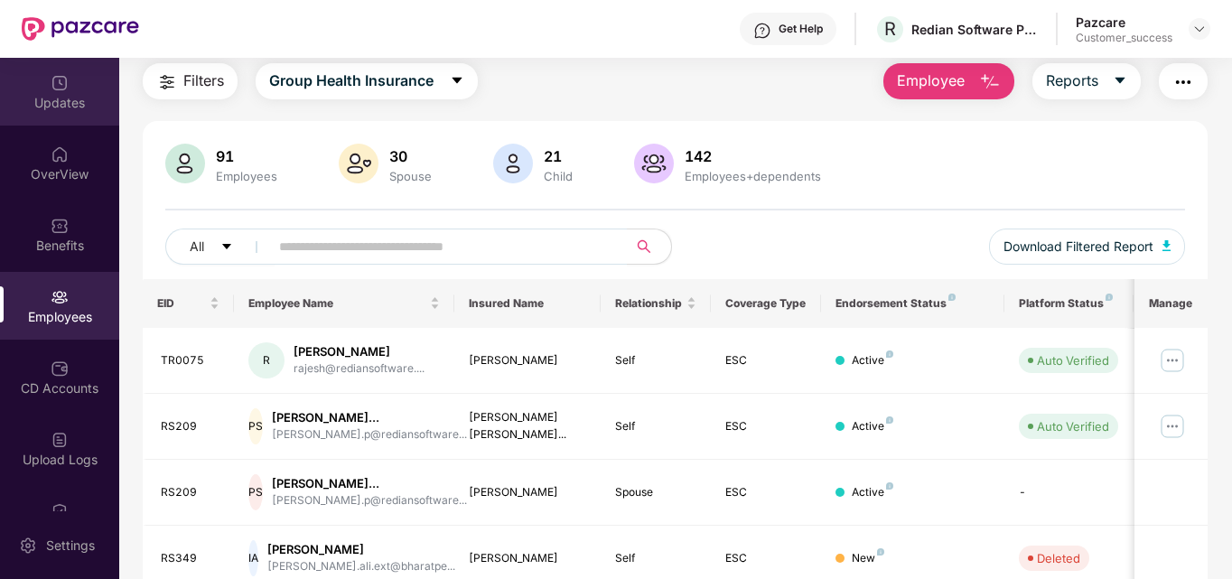
click at [68, 65] on div "Updates" at bounding box center [59, 92] width 119 height 68
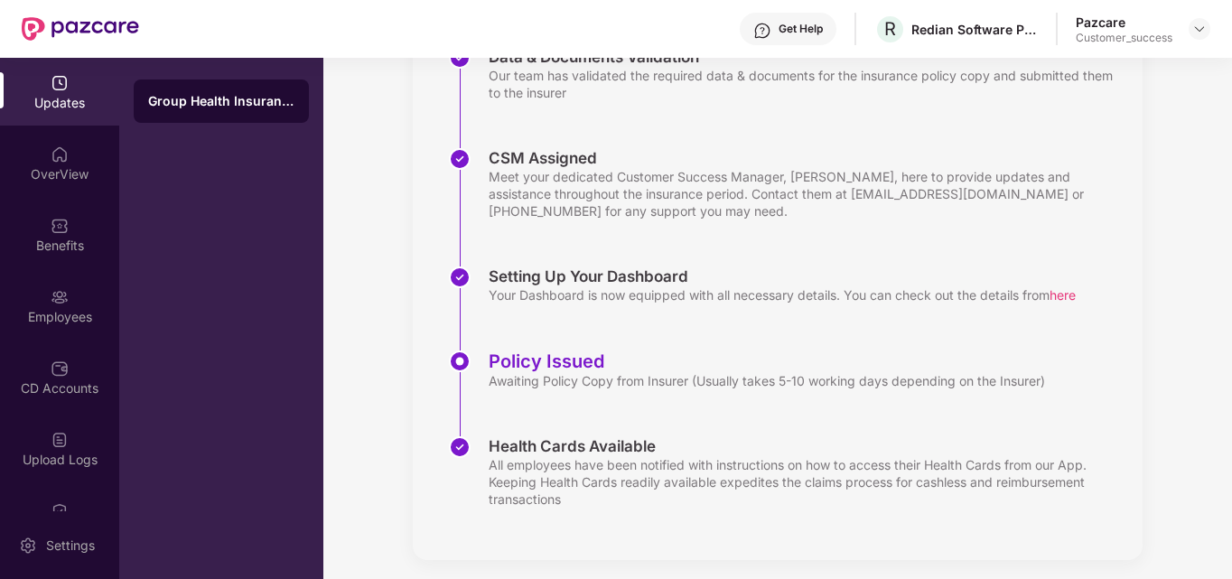
scroll to position [415, 0]
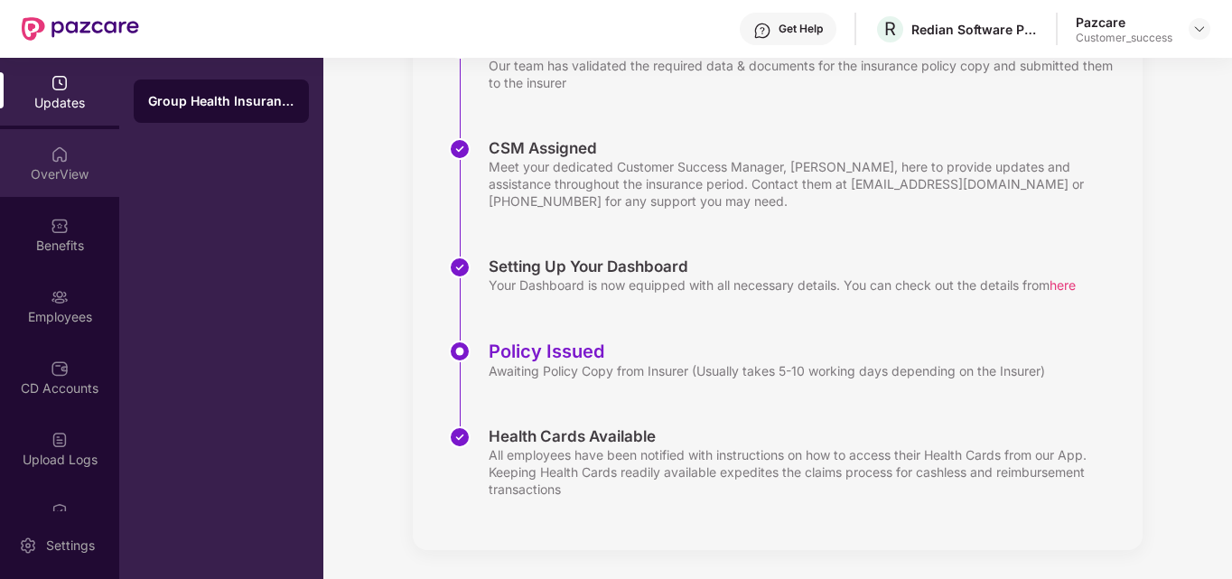
click at [56, 180] on div "OverView" at bounding box center [59, 174] width 119 height 18
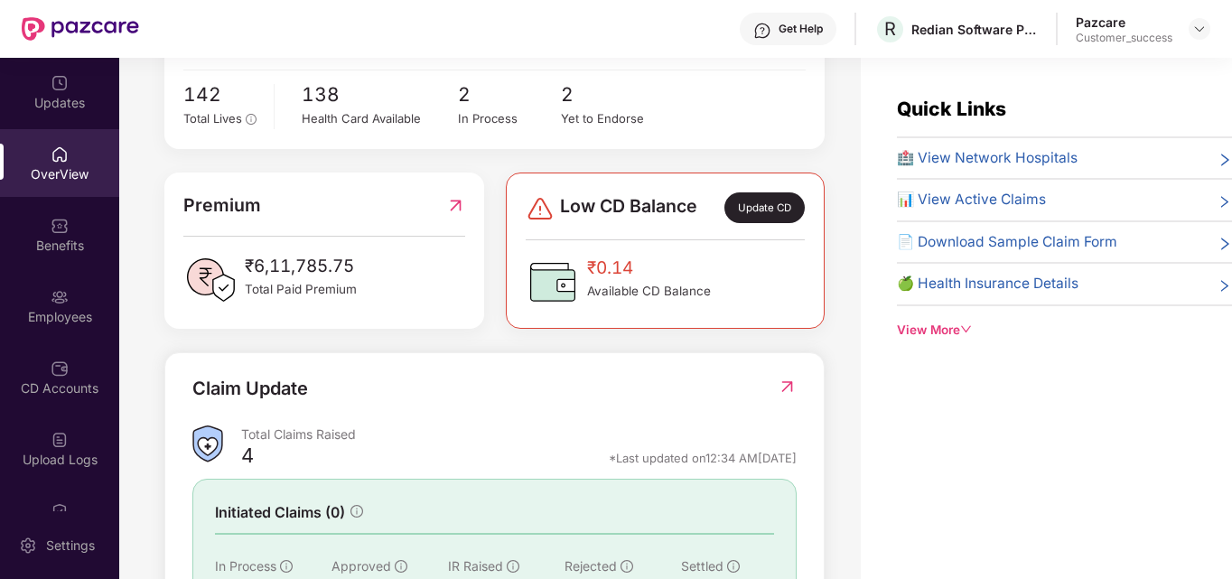
scroll to position [266, 0]
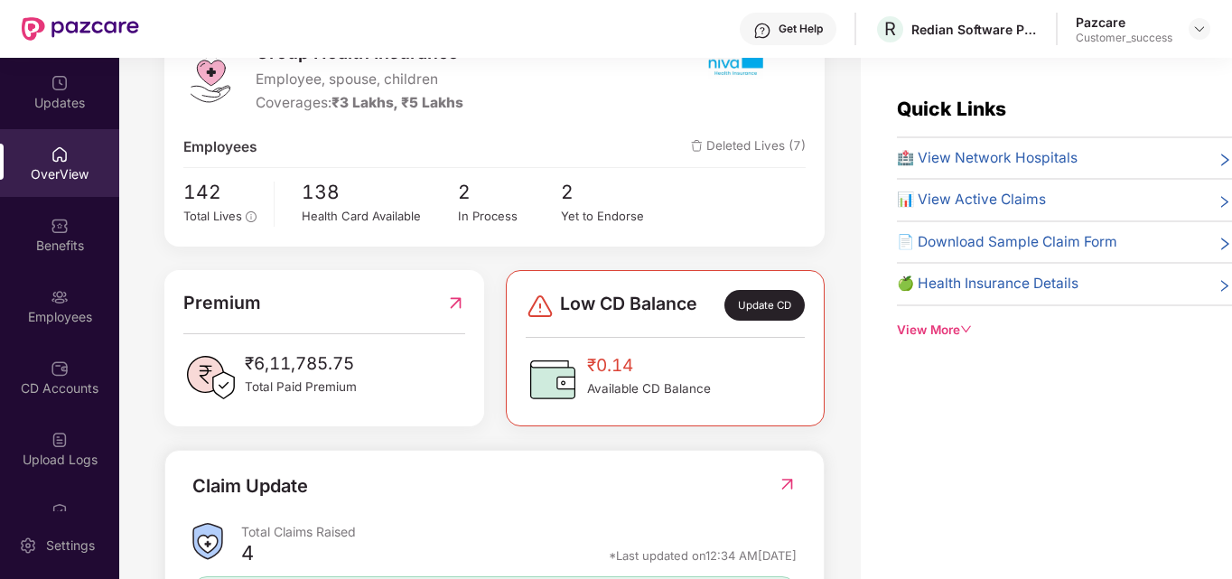
click at [902, 330] on div "View More" at bounding box center [1064, 330] width 335 height 19
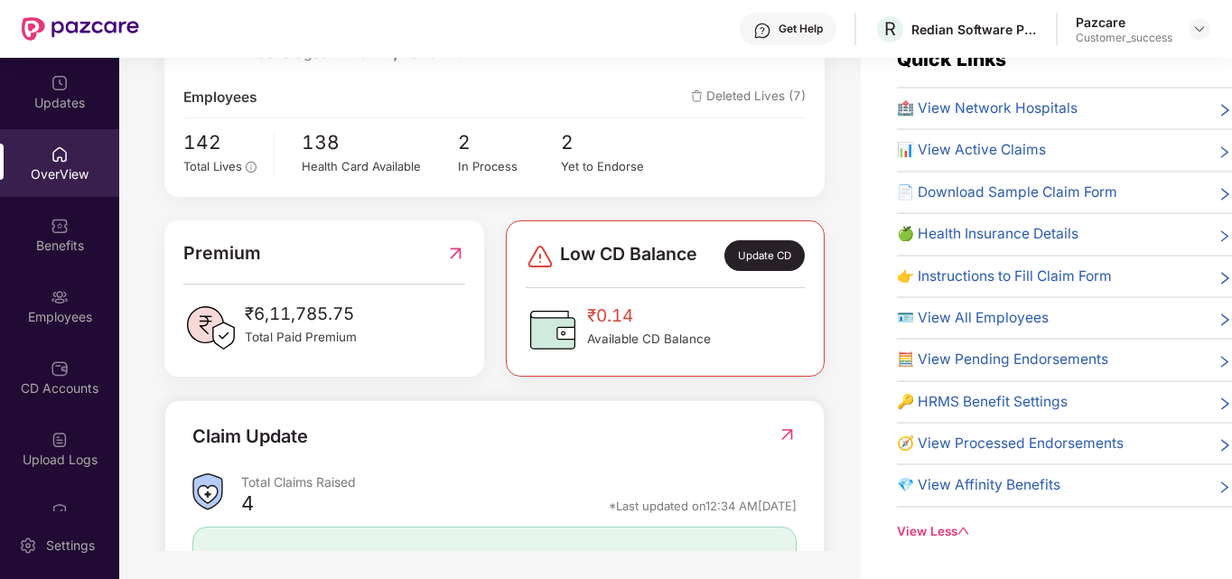
scroll to position [51, 0]
click at [61, 238] on div "Benefits" at bounding box center [59, 246] width 119 height 18
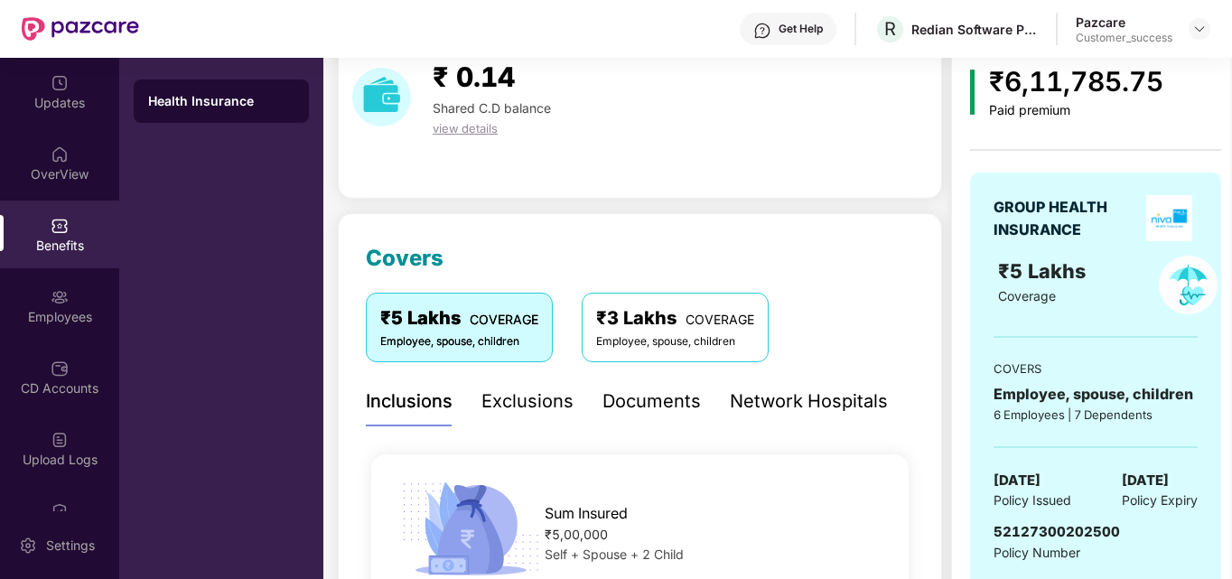
scroll to position [80, 0]
click at [1195, 289] on img at bounding box center [1188, 284] width 59 height 59
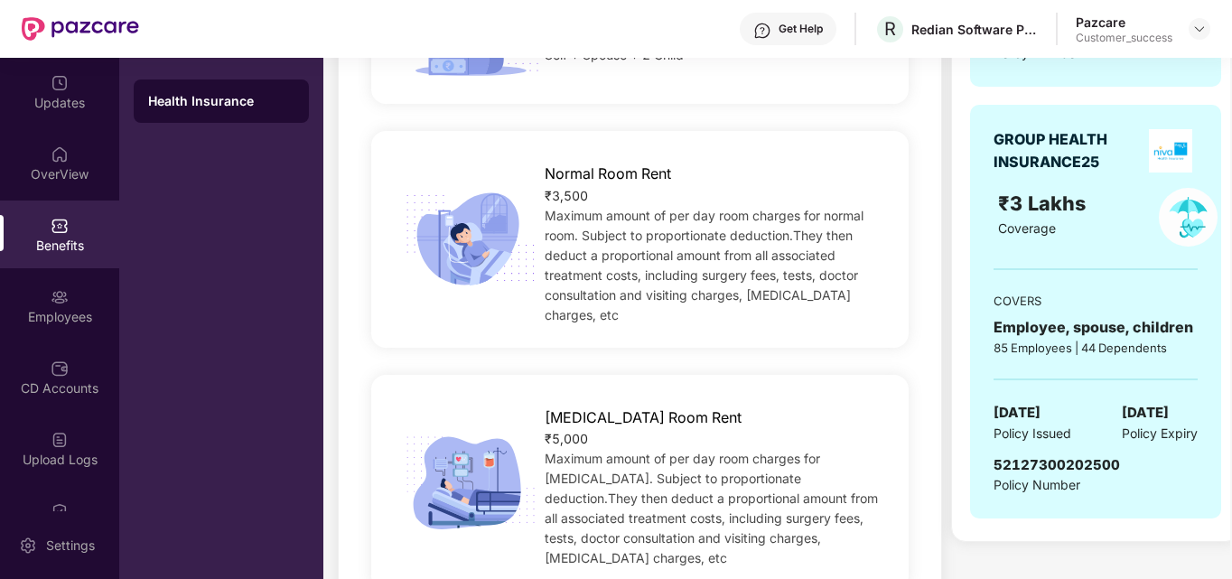
scroll to position [578, 0]
click at [1188, 223] on img at bounding box center [1188, 218] width 59 height 59
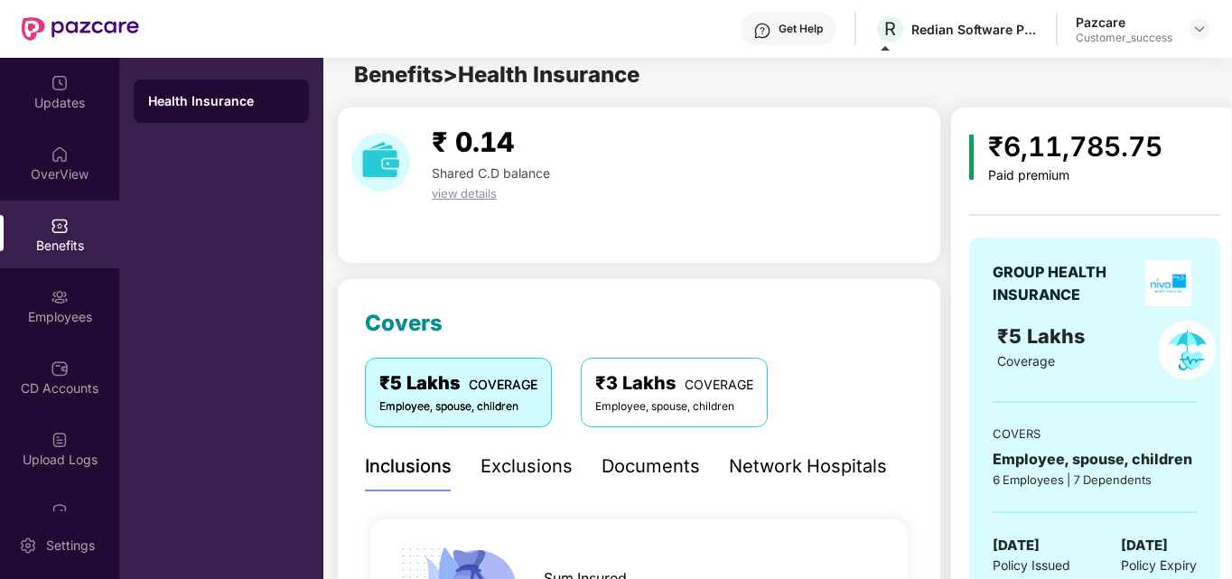
scroll to position [0, 0]
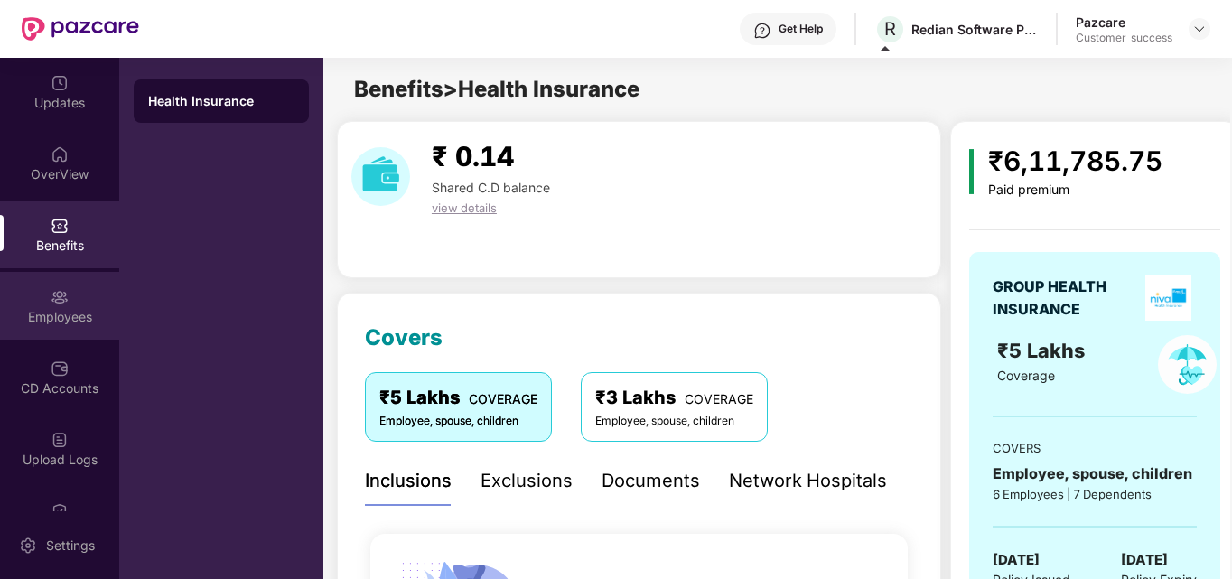
click at [63, 315] on div "Employees" at bounding box center [59, 317] width 119 height 18
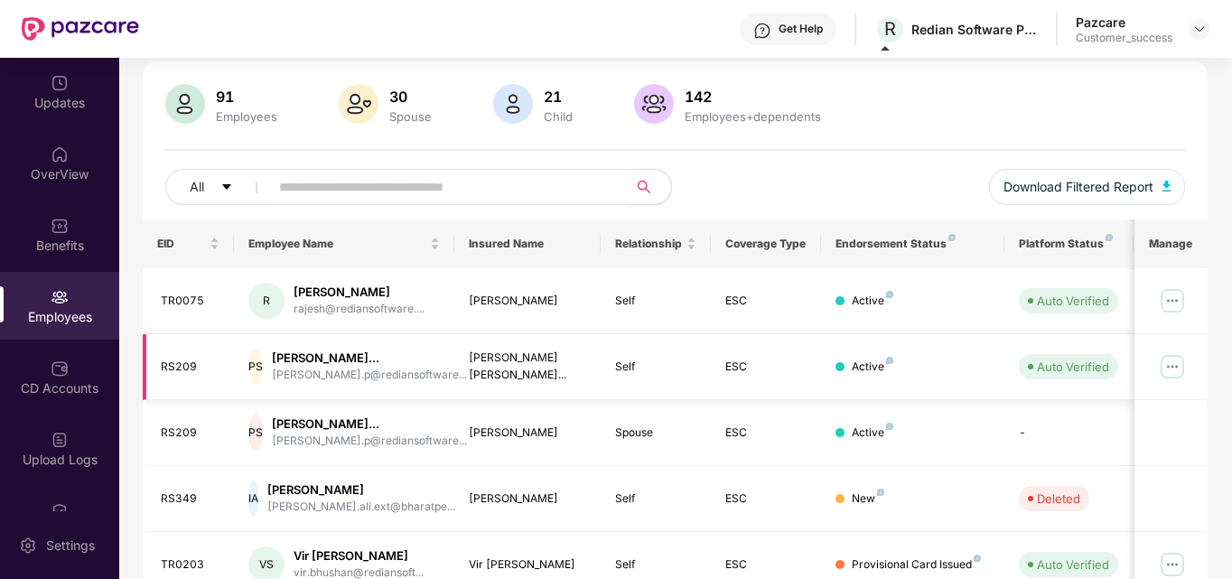
scroll to position [0, 107]
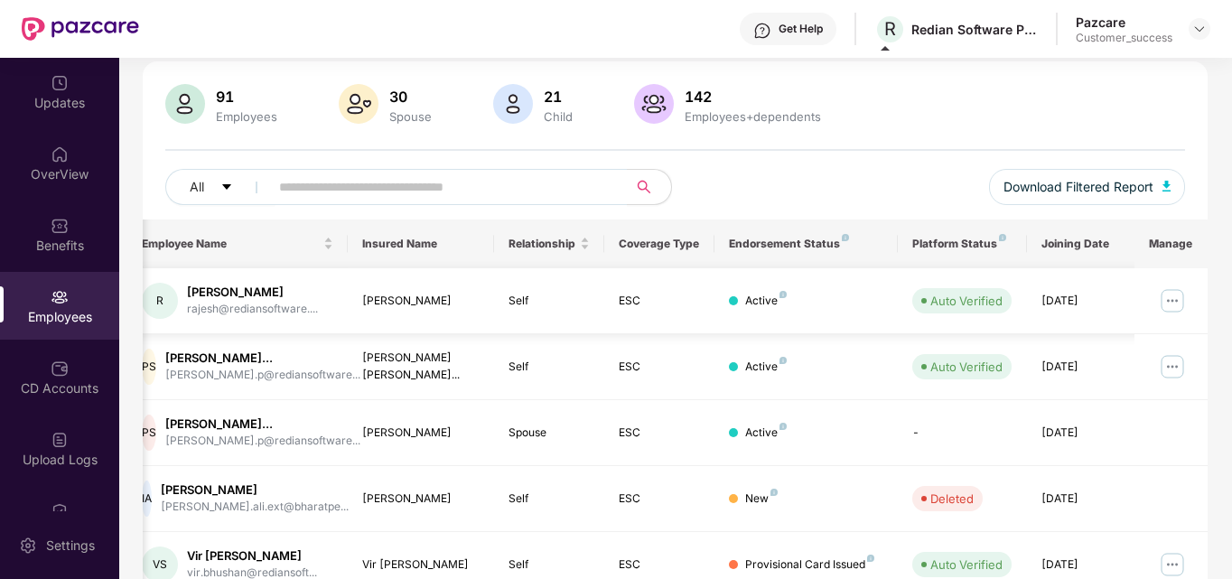
click at [1167, 295] on img at bounding box center [1172, 300] width 29 height 29
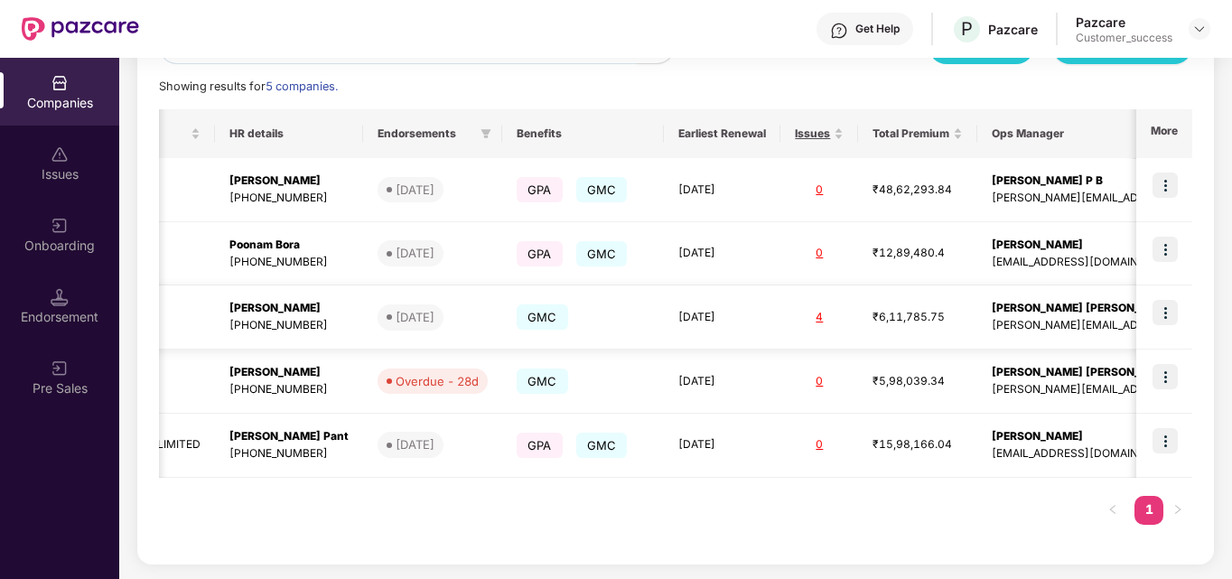
scroll to position [0, 536]
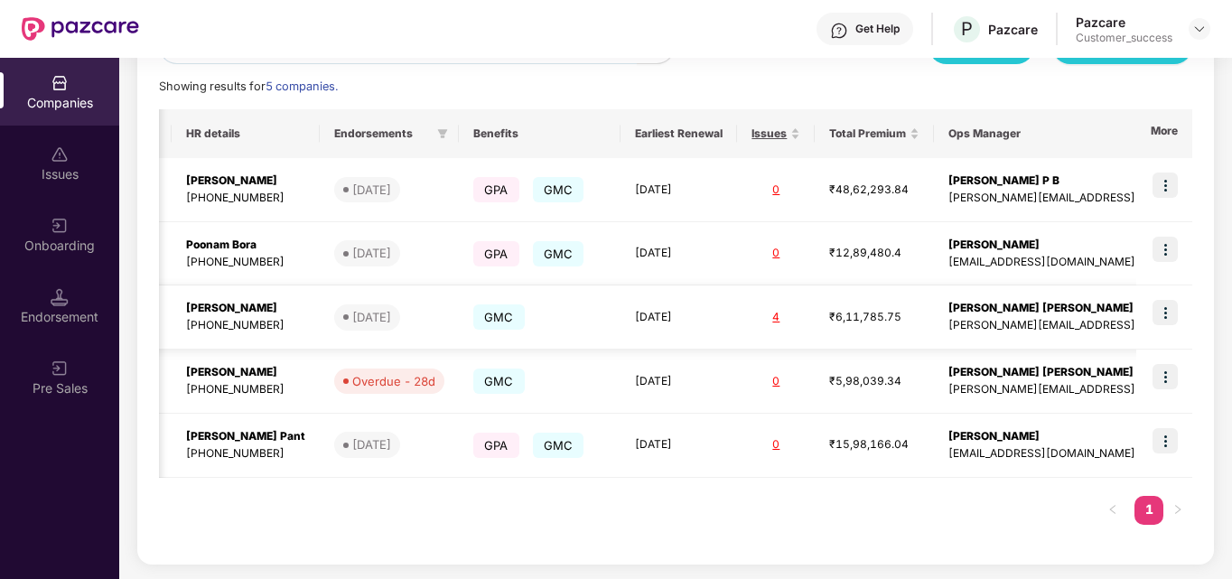
click at [1168, 319] on img at bounding box center [1164, 312] width 25 height 25
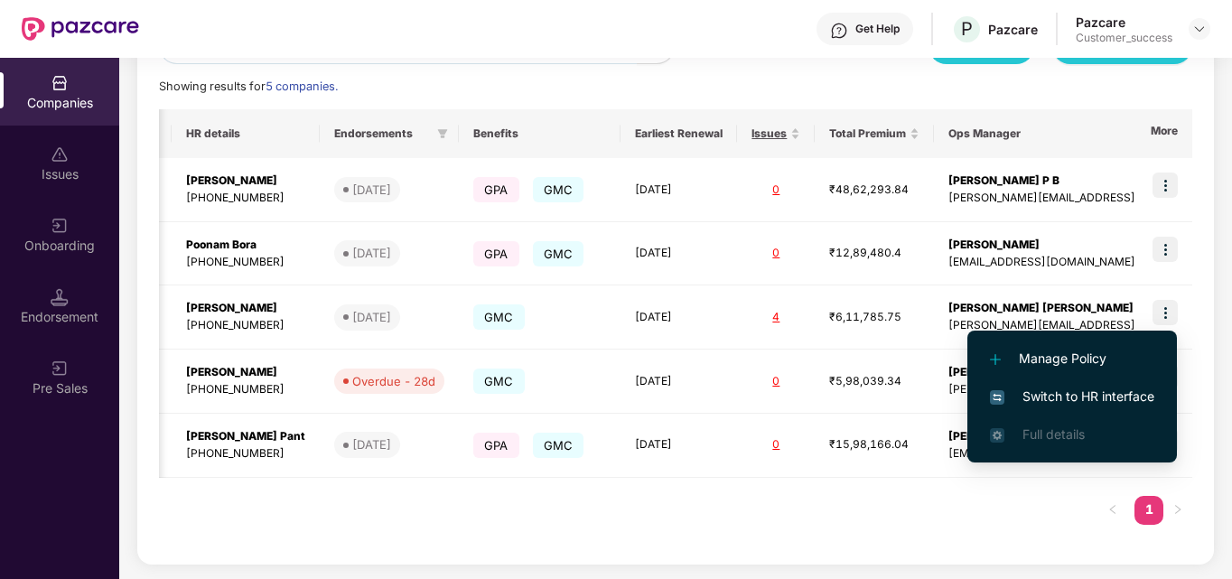
click at [1042, 399] on span "Switch to HR interface" at bounding box center [1072, 397] width 164 height 20
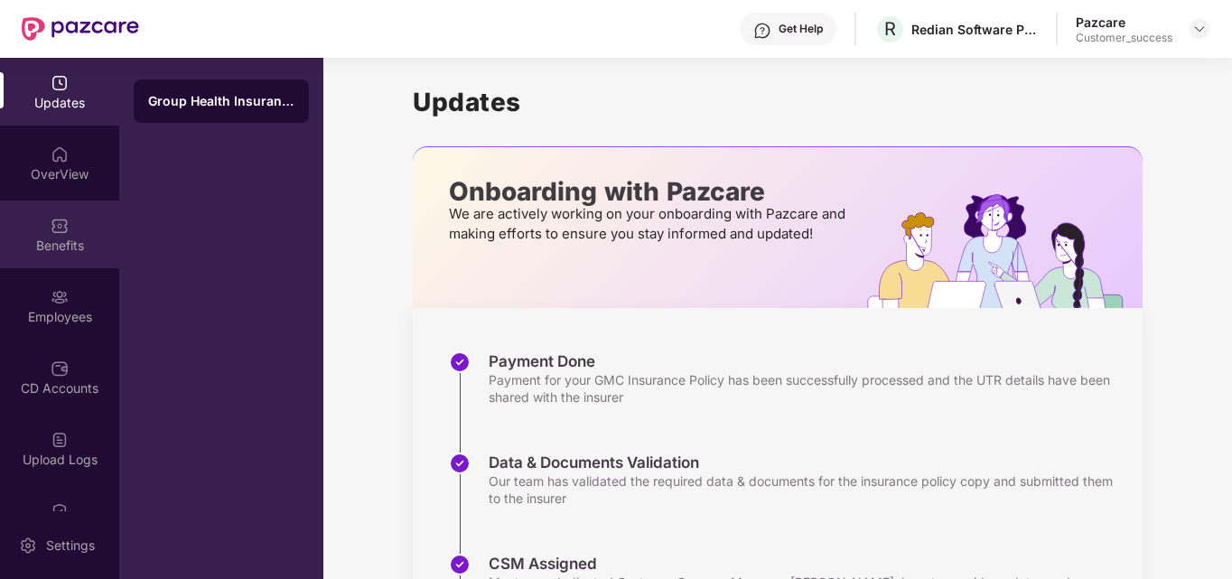
click at [78, 232] on div "Benefits" at bounding box center [59, 234] width 119 height 68
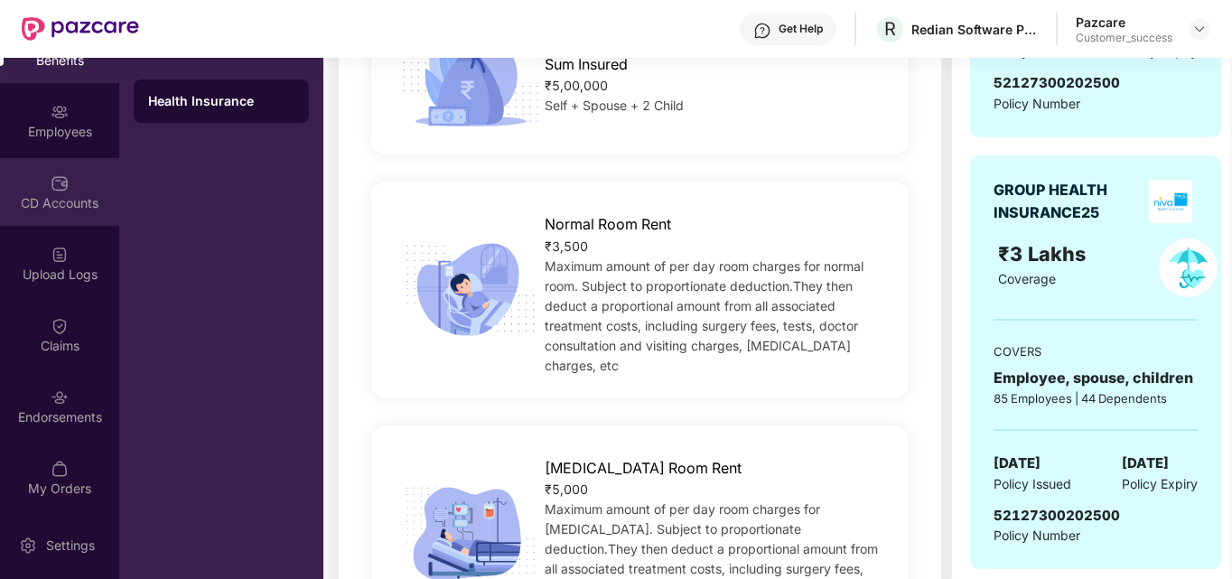
scroll to position [189, 0]
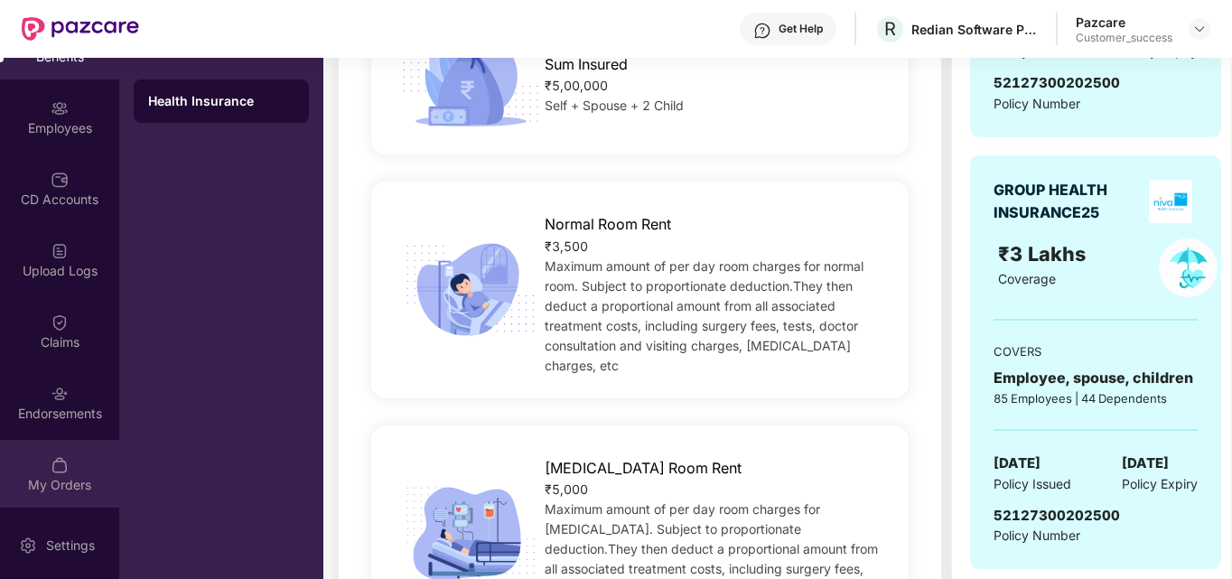
click at [51, 467] on img at bounding box center [60, 465] width 18 height 18
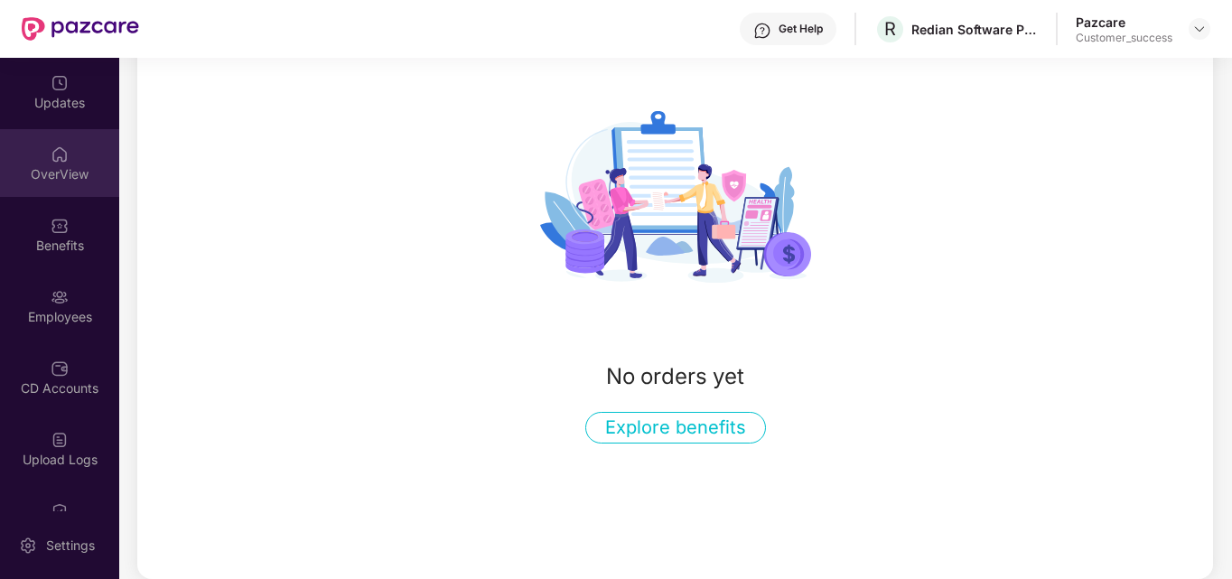
click at [65, 152] on img at bounding box center [60, 154] width 18 height 18
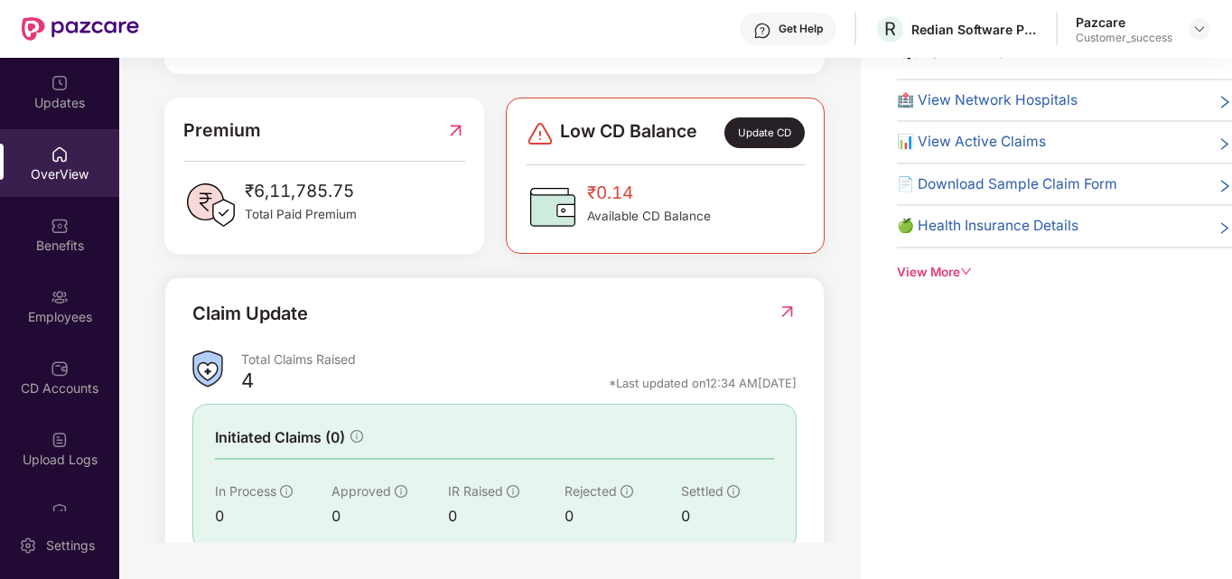
scroll to position [533, 0]
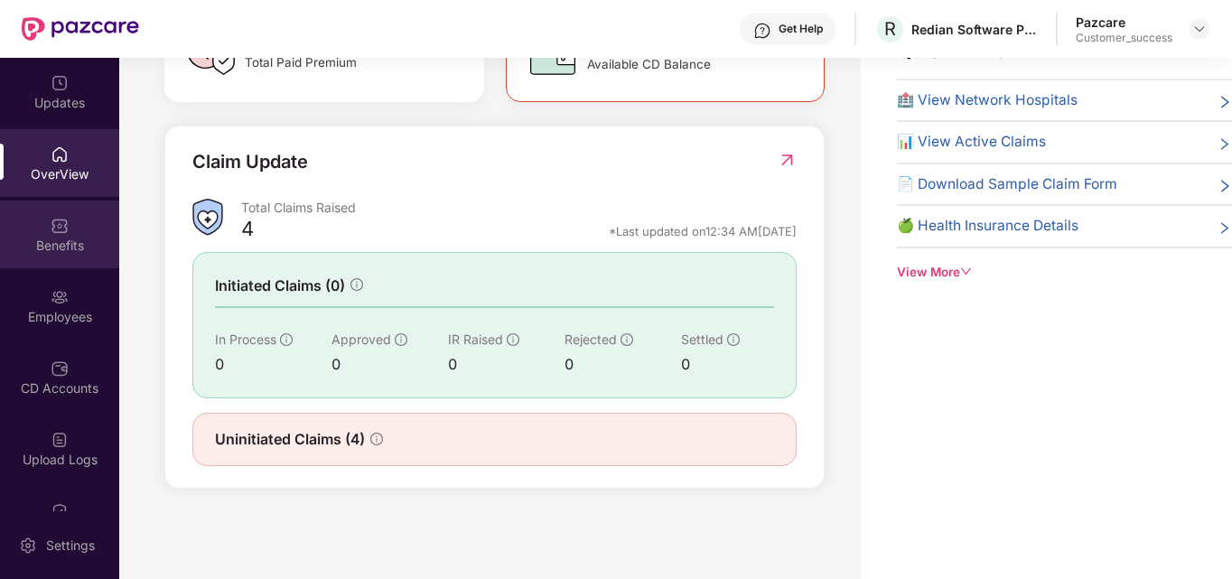
click at [67, 239] on div "Benefits" at bounding box center [59, 246] width 119 height 18
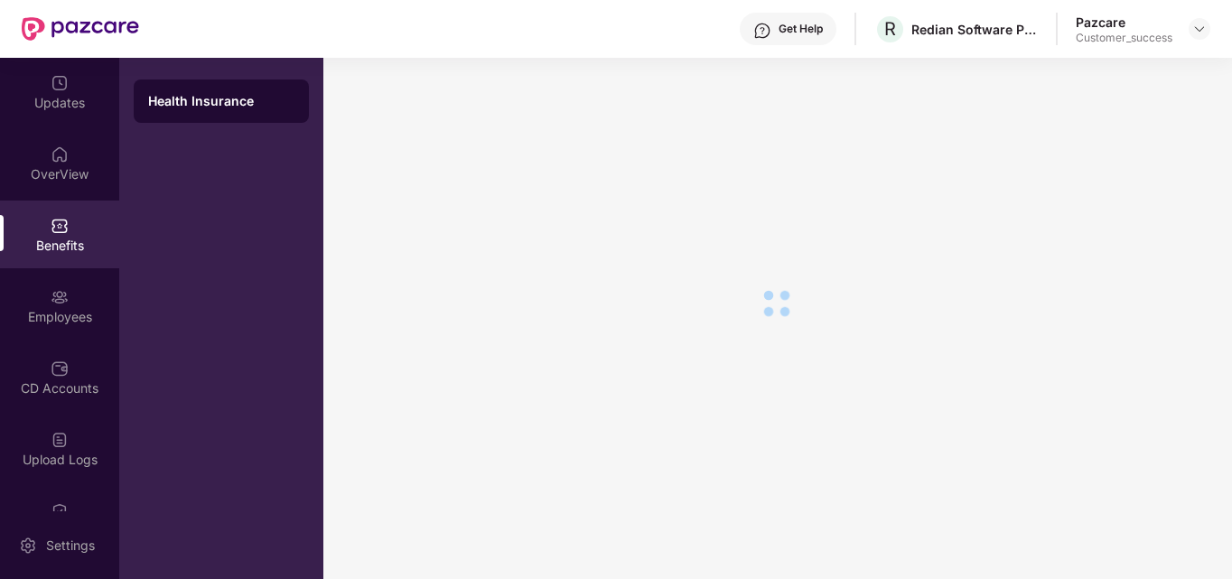
scroll to position [58, 0]
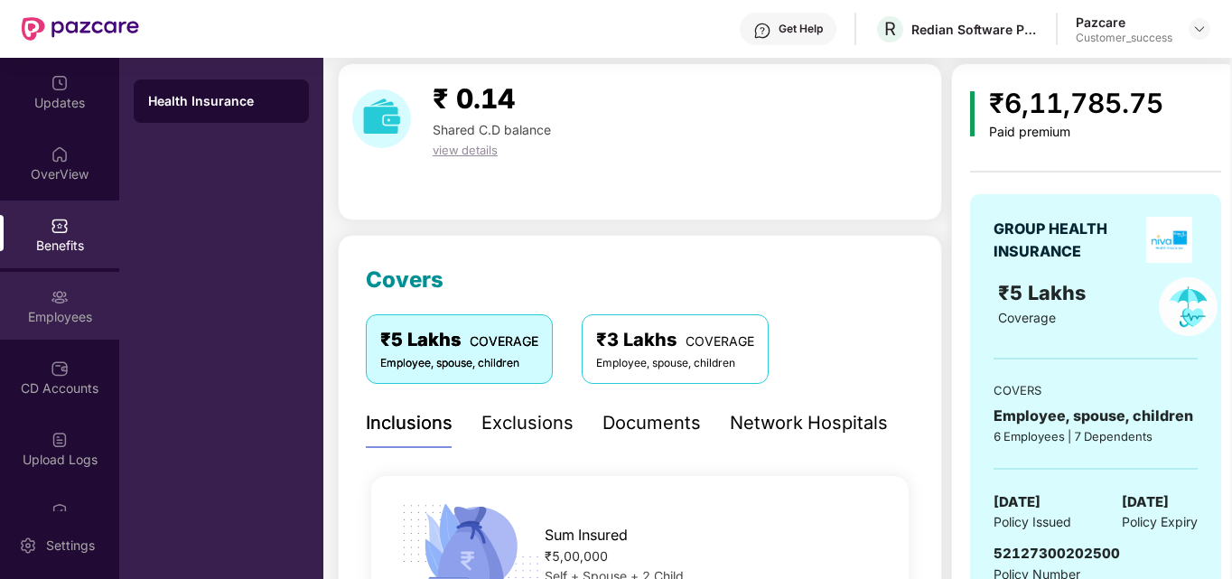
click at [64, 299] on img at bounding box center [60, 297] width 18 height 18
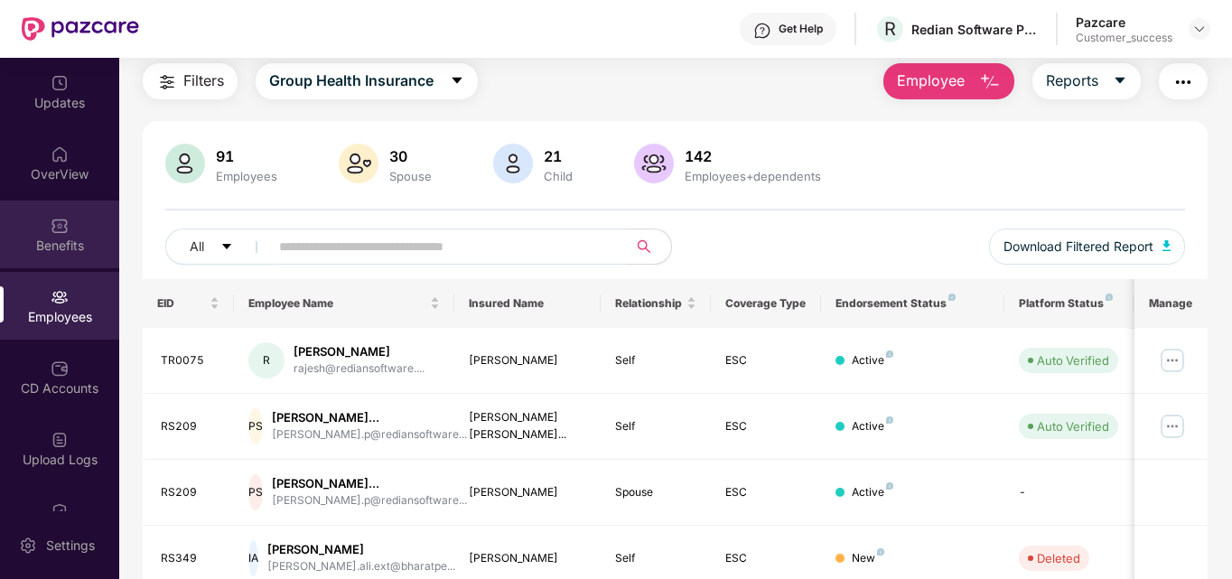
click at [40, 229] on div "Benefits" at bounding box center [59, 234] width 119 height 68
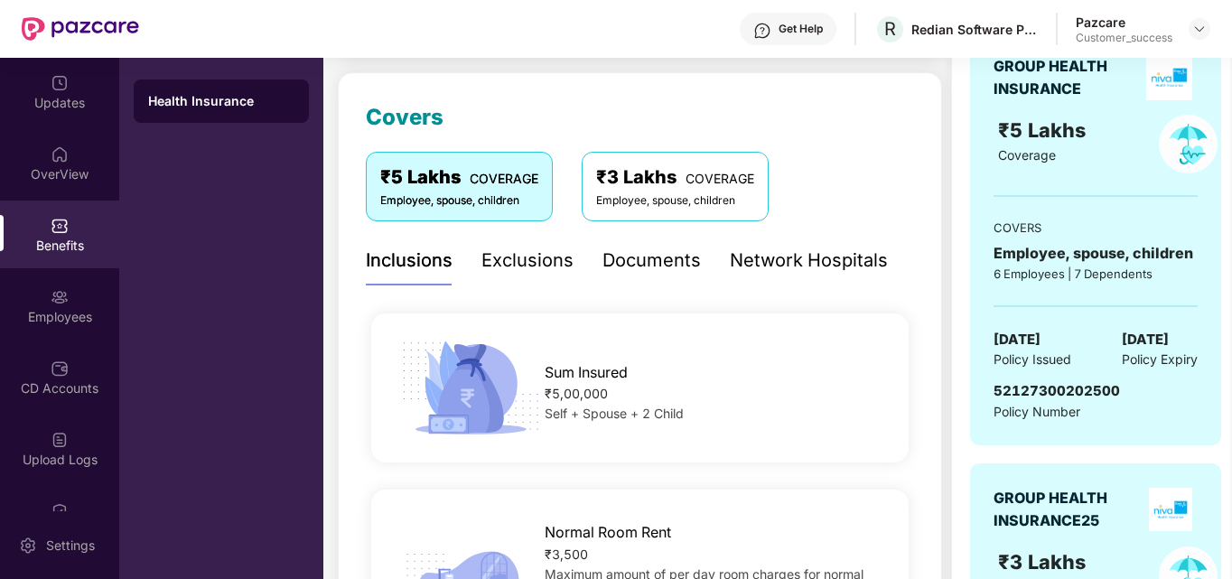
scroll to position [220, 0]
click at [17, 314] on div "Employees" at bounding box center [59, 317] width 119 height 18
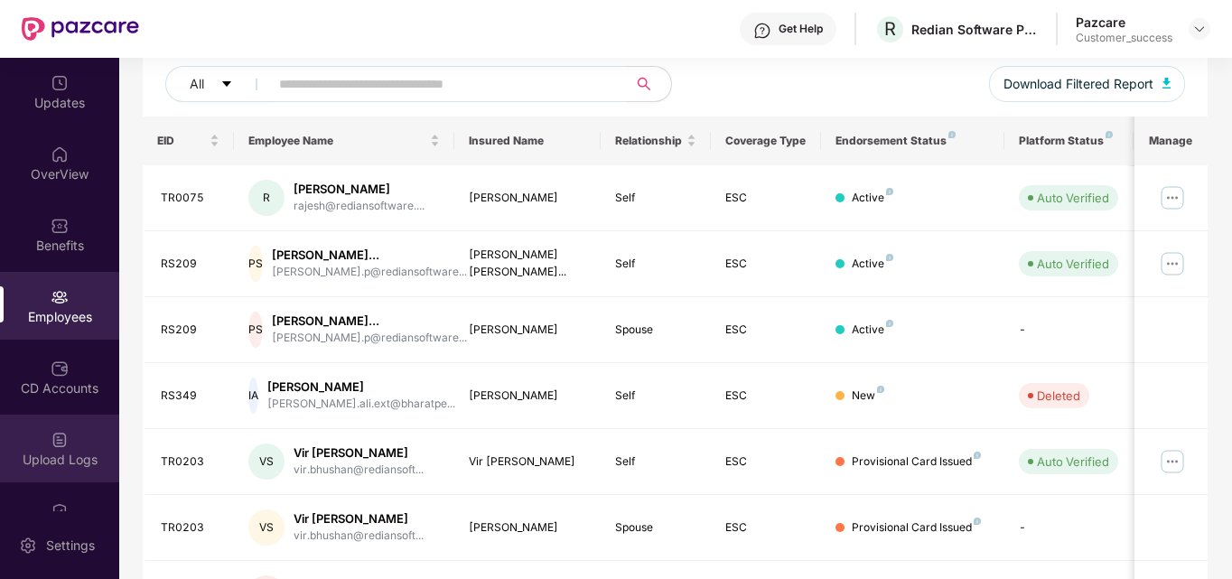
click at [56, 434] on img at bounding box center [60, 440] width 18 height 18
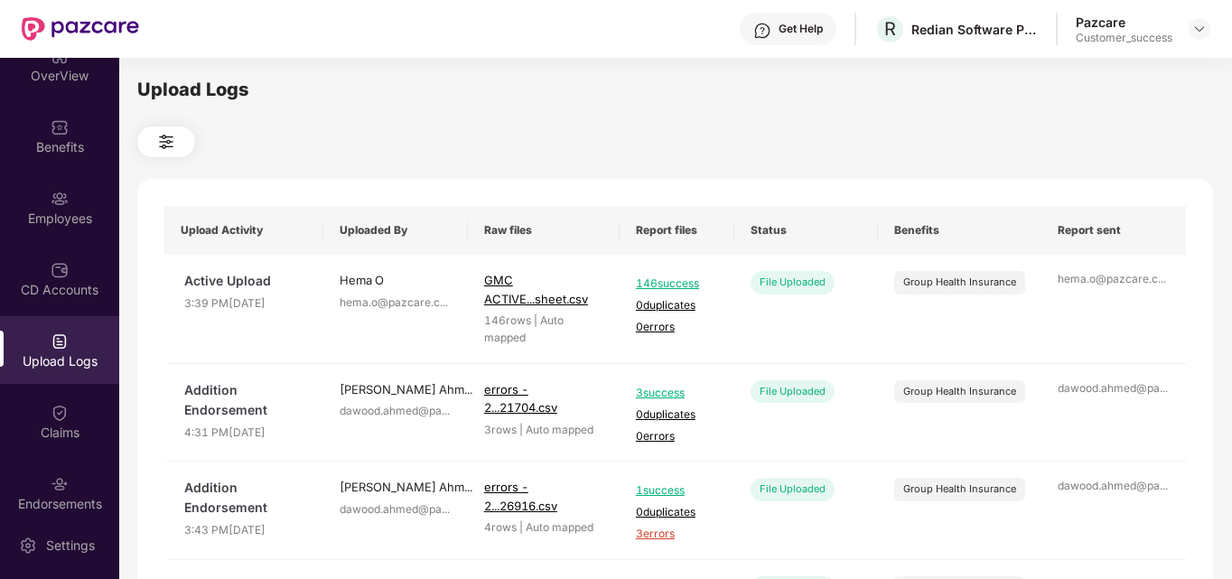
scroll to position [99, 0]
click at [67, 430] on div "Claims" at bounding box center [59, 432] width 119 height 18
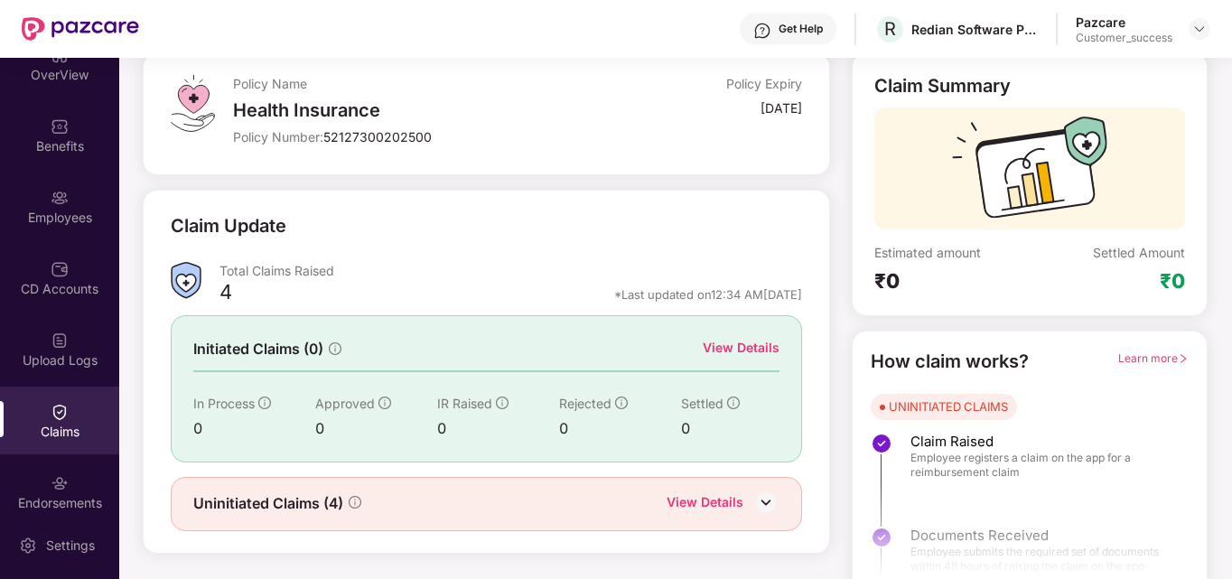
scroll to position [128, 0]
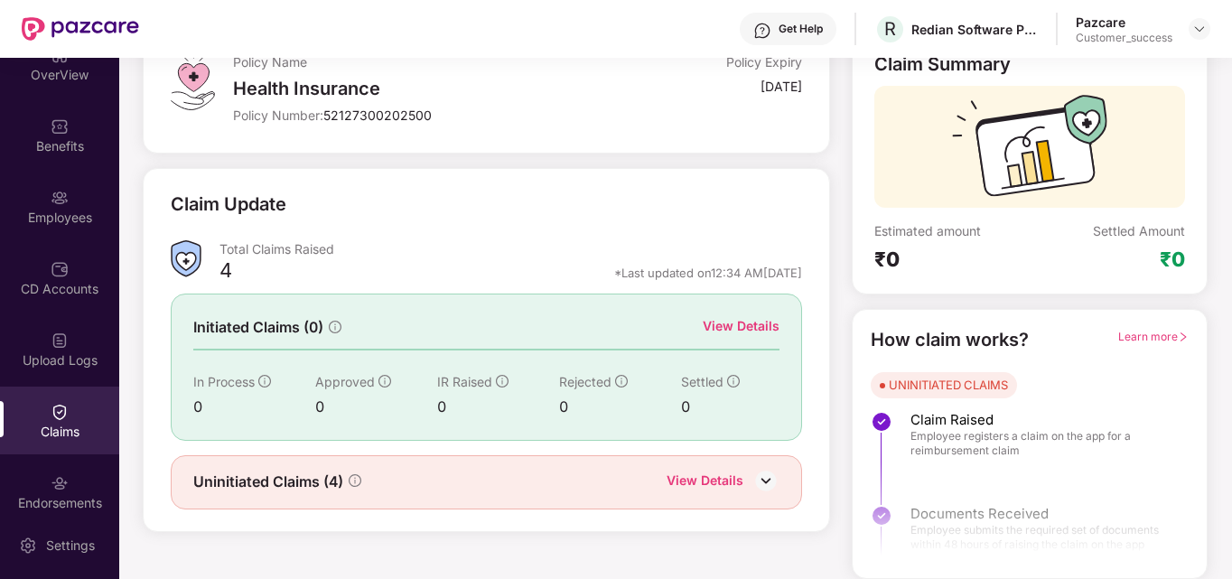
click at [687, 478] on div "View Details" at bounding box center [705, 482] width 77 height 23
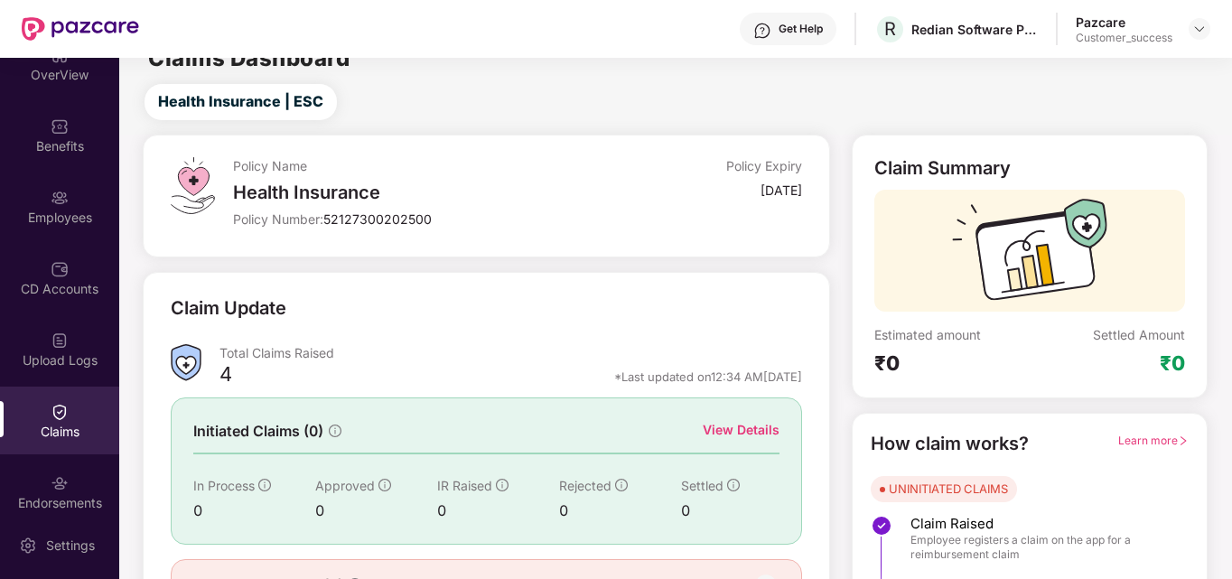
scroll to position [128, 0]
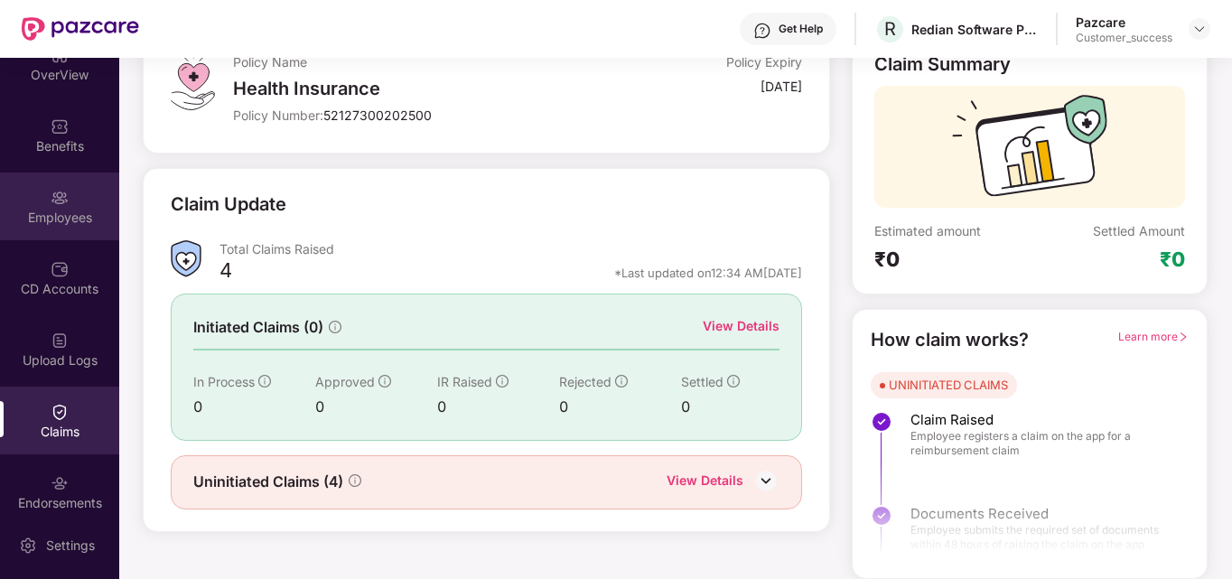
click at [38, 212] on div "Employees" at bounding box center [59, 218] width 119 height 18
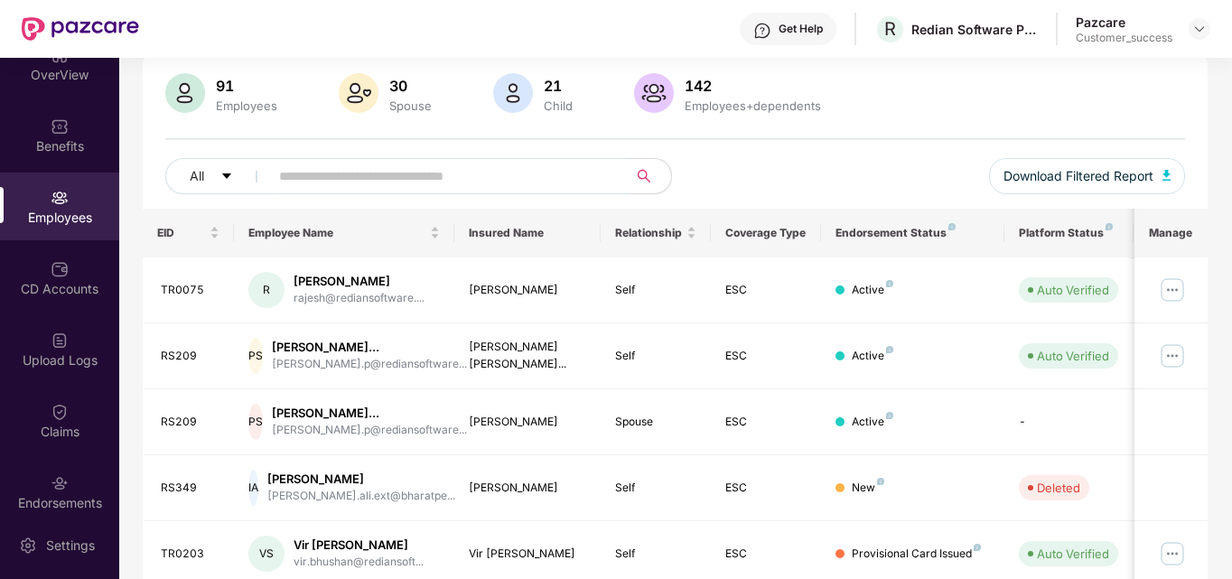
click at [411, 181] on input "text" at bounding box center [441, 176] width 324 height 27
type input "******"
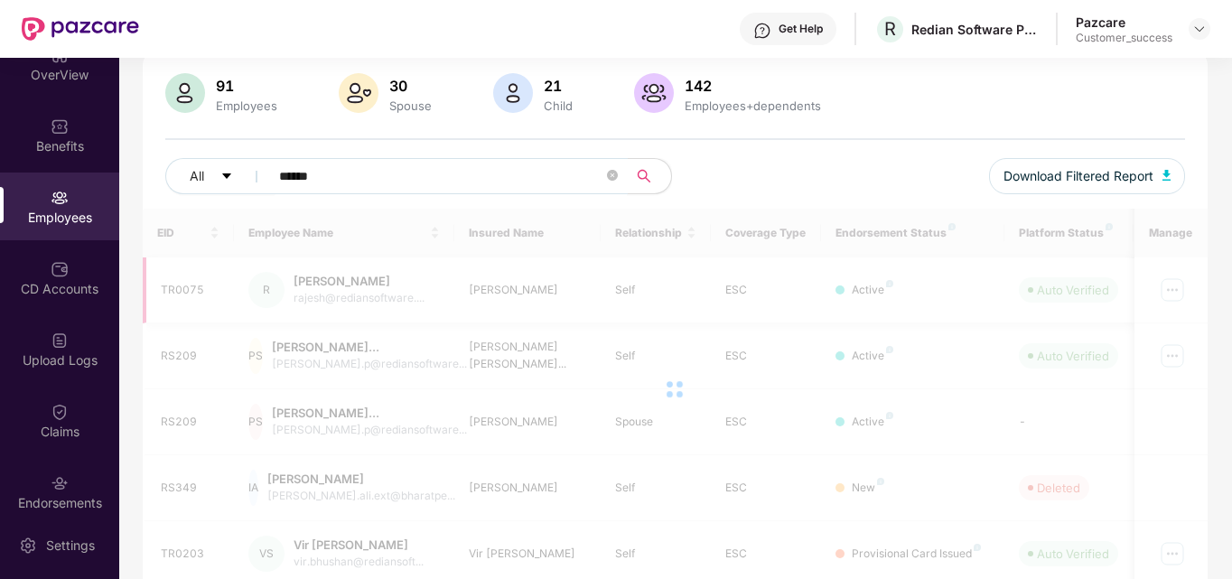
scroll to position [58, 0]
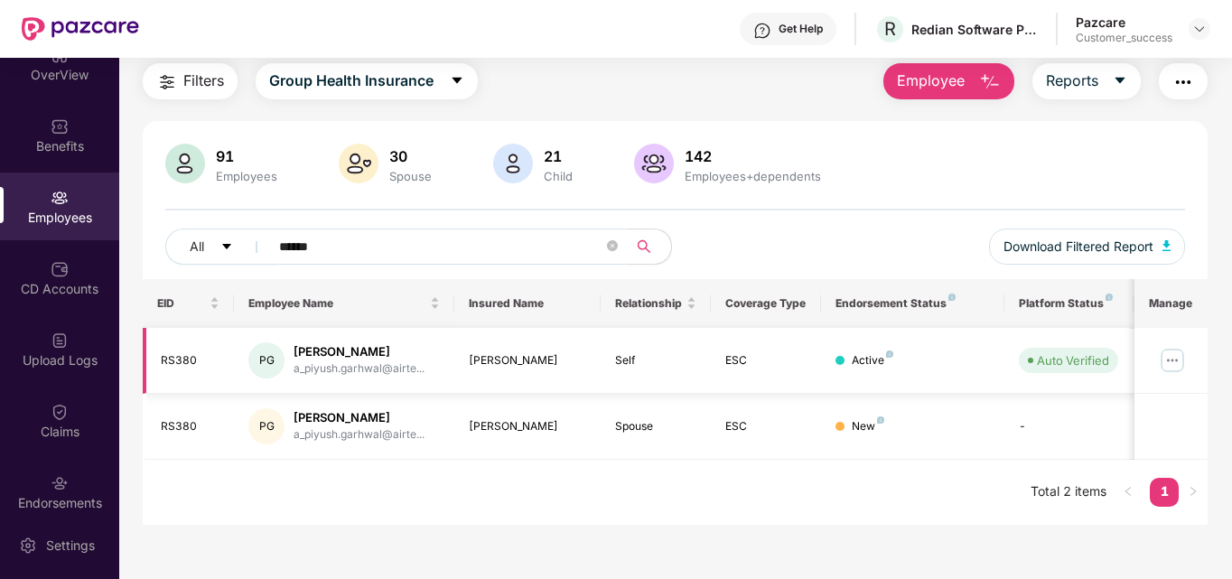
click at [1174, 359] on img at bounding box center [1172, 360] width 29 height 29
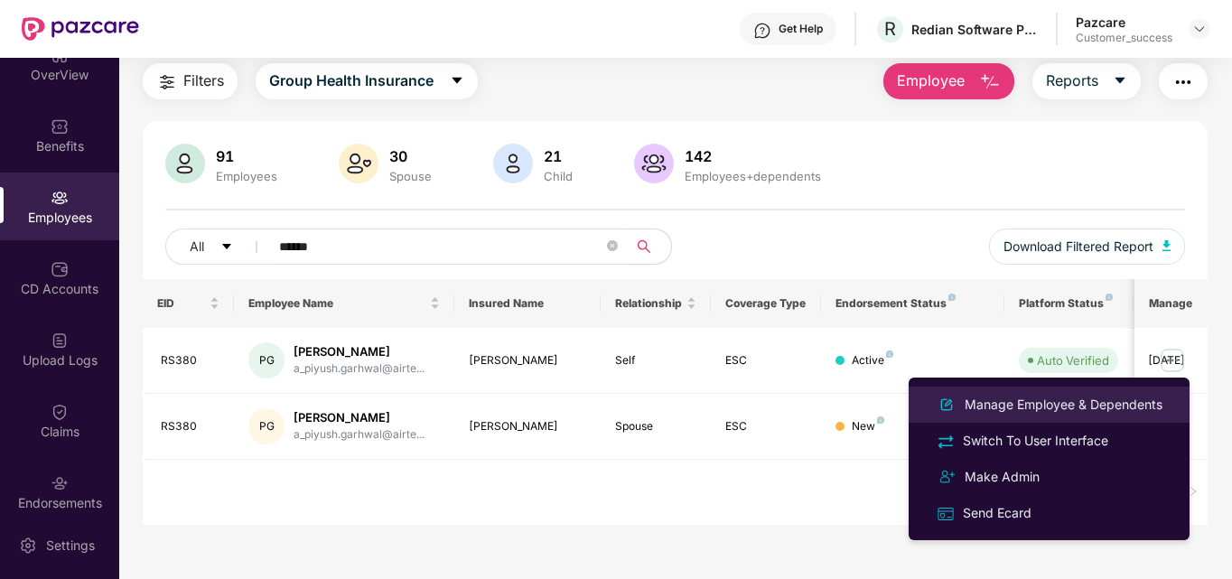
click at [1070, 411] on div "Manage Employee & Dependents" at bounding box center [1063, 405] width 205 height 20
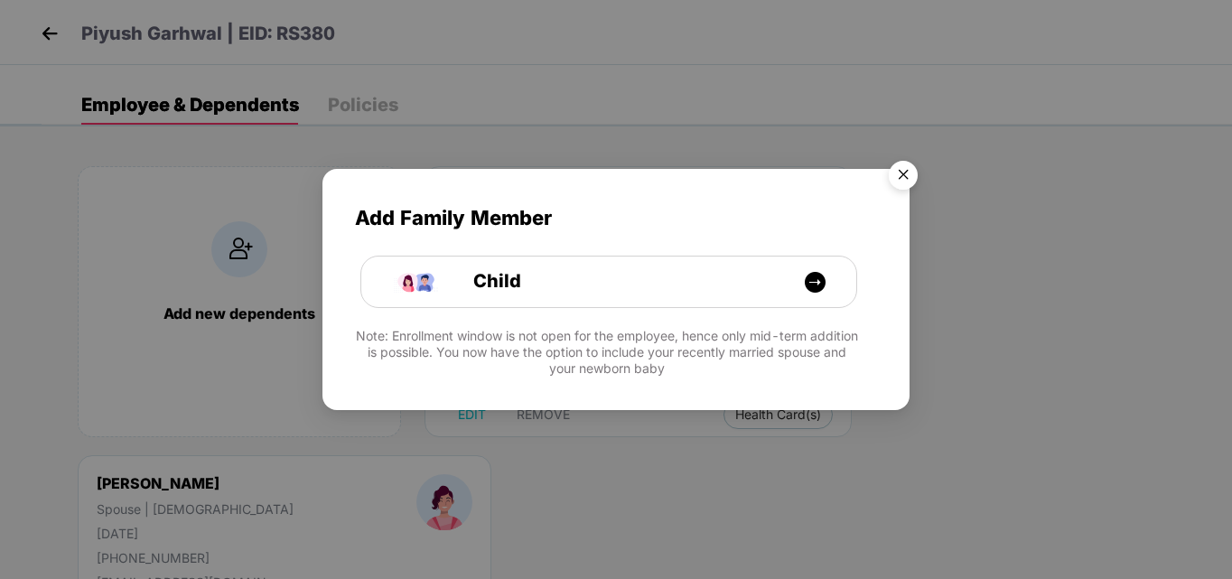
click at [900, 167] on img "Close" at bounding box center [903, 178] width 51 height 51
